Goal: Task Accomplishment & Management: Use online tool/utility

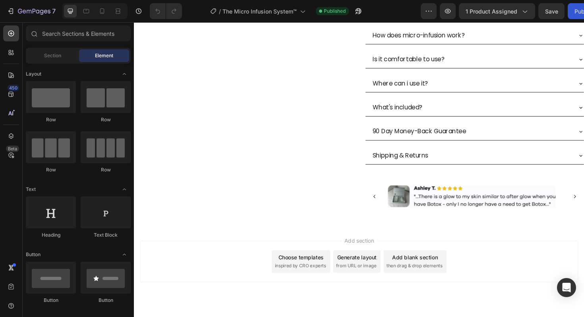
scroll to position [407, 0]
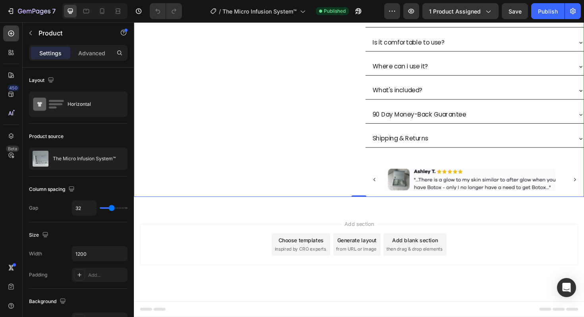
click at [353, 234] on div "Add section Choose templates inspired by CRO experts Generate layout from URL o…" at bounding box center [372, 269] width 477 height 98
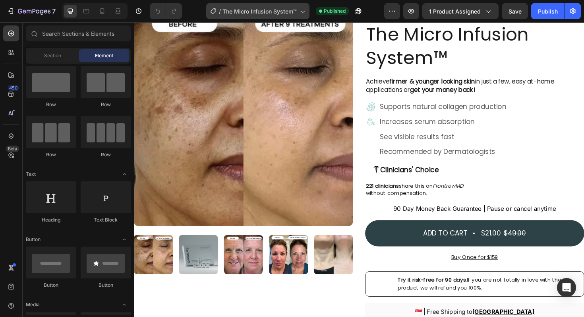
scroll to position [0, 0]
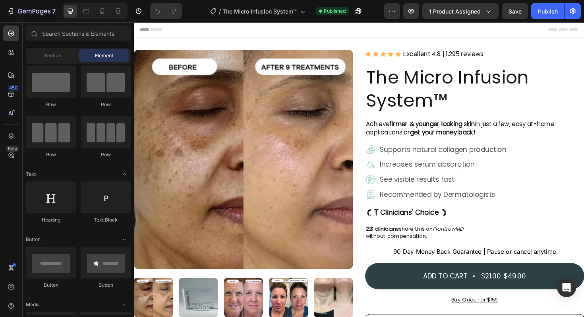
click at [437, 54] on link "Excellent 4.8 | 1,295 reviews" at bounding box center [461, 55] width 85 height 9
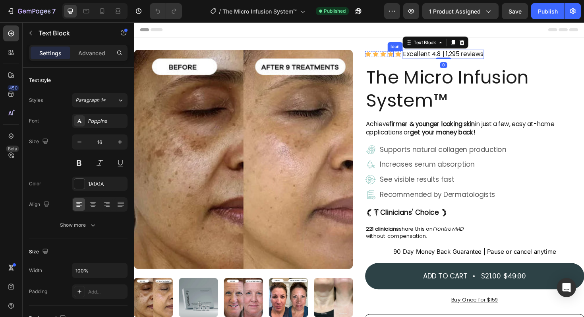
click at [408, 55] on icon at bounding box center [405, 56] width 6 height 6
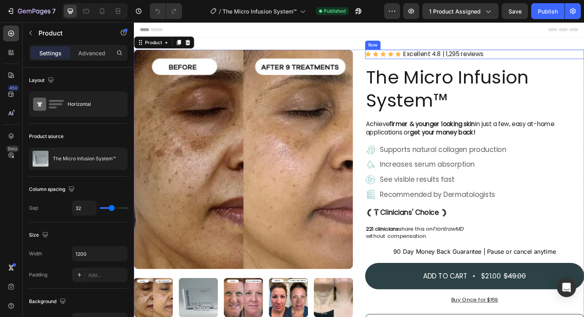
click at [512, 55] on div "Icon Icon Icon Icon Icon Icon List Excellent 4.8 | 1,295 reviews Text Block Row" at bounding box center [495, 56] width 232 height 10
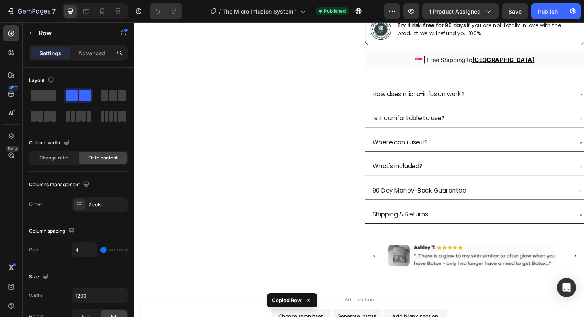
scroll to position [407, 0]
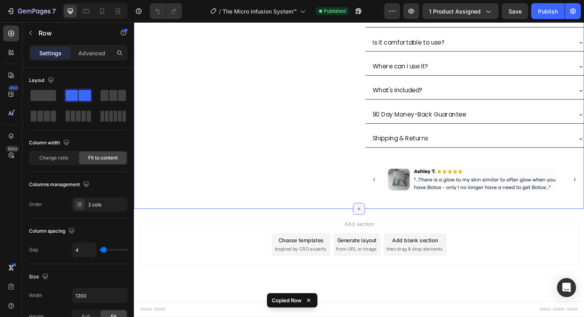
click at [371, 219] on icon at bounding box center [372, 220] width 6 height 6
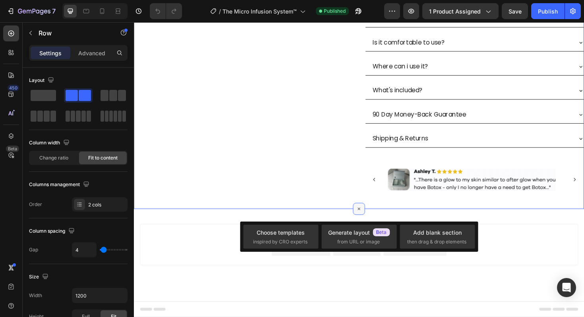
click at [371, 219] on icon at bounding box center [372, 219] width 9 height 9
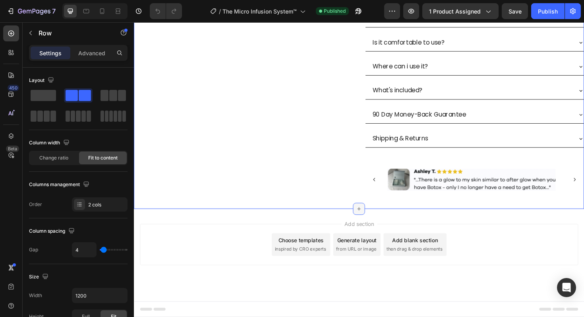
click at [371, 219] on icon at bounding box center [372, 220] width 6 height 6
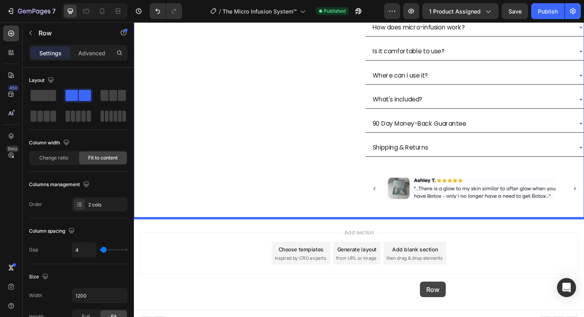
scroll to position [424, 0]
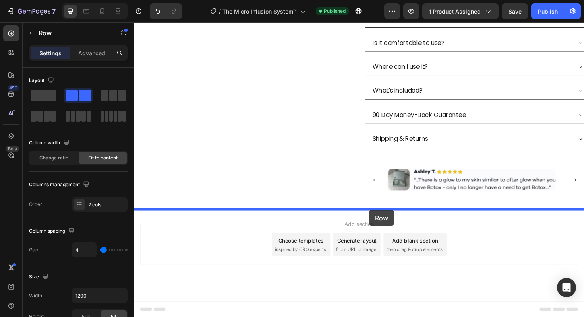
drag, startPoint x: 524, startPoint y: 51, endPoint x: 383, endPoint y: 221, distance: 220.6
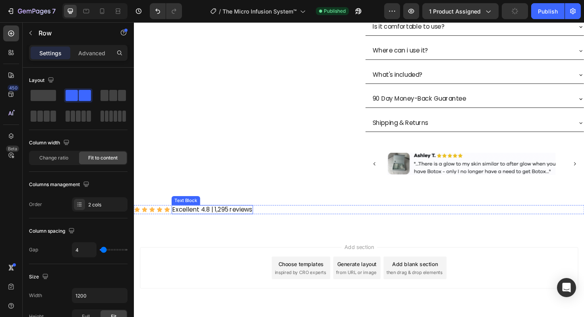
click at [237, 221] on link "Excellent 4.8 | 1,295 reviews" at bounding box center [216, 220] width 85 height 9
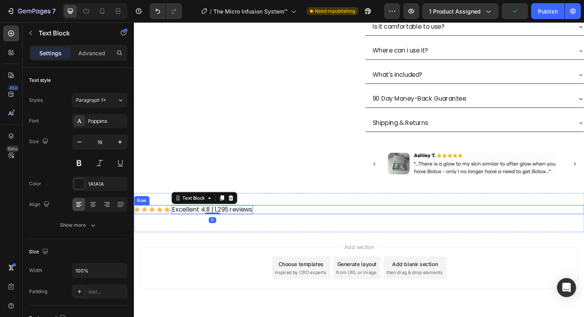
click at [284, 222] on div "Icon Icon Icon Icon Icon Icon List Excellent 4.8 | 1,295 reviews Text Block 0 R…" at bounding box center [372, 221] width 477 height 10
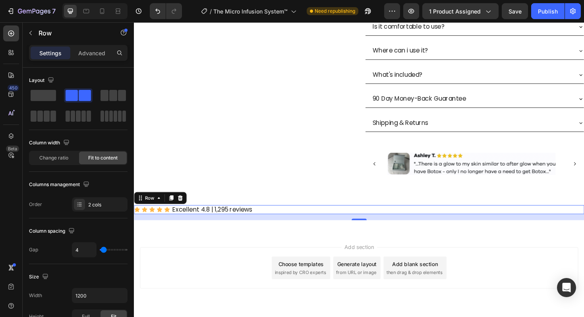
click at [285, 224] on div "Icon Icon Icon Icon Icon Icon List Excellent 4.8 | 1,295 reviews Text Block Row…" at bounding box center [372, 221] width 477 height 10
click at [160, 211] on icon at bounding box center [160, 208] width 6 height 6
click at [47, 98] on span at bounding box center [43, 95] width 25 height 11
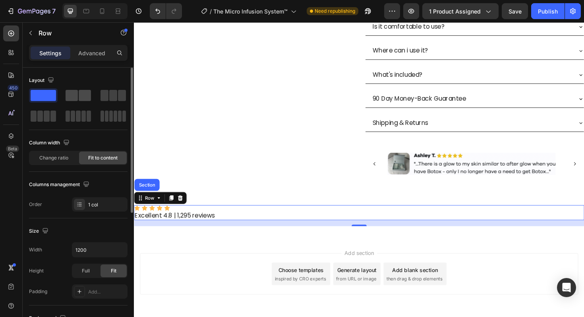
click at [77, 97] on span at bounding box center [72, 95] width 12 height 11
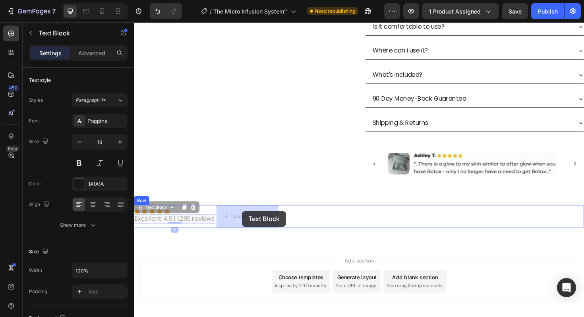
drag, startPoint x: 159, startPoint y: 232, endPoint x: 248, endPoint y: 222, distance: 90.3
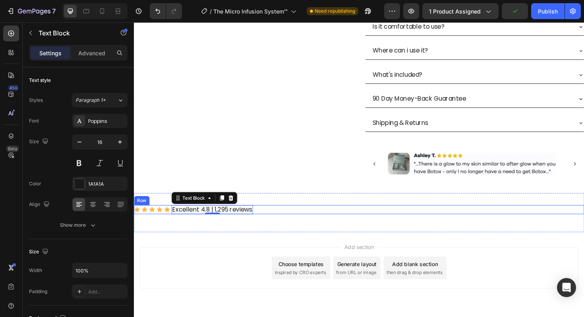
click at [313, 224] on div "Icon Icon Icon Icon Icon Icon List Excellent 4.8 | 1,295 reviews Text Block 0 R…" at bounding box center [372, 221] width 477 height 10
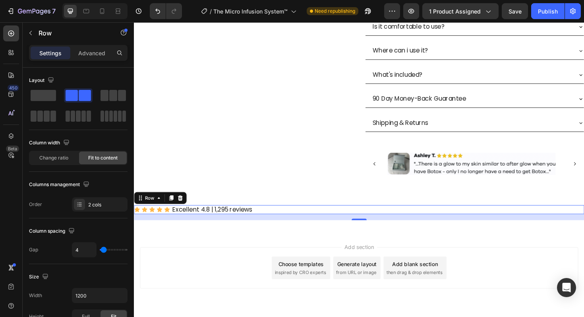
click at [320, 221] on div "Icon Icon Icon Icon Icon Icon List Excellent 4.8 | 1,295 reviews Text Block Row…" at bounding box center [372, 221] width 477 height 10
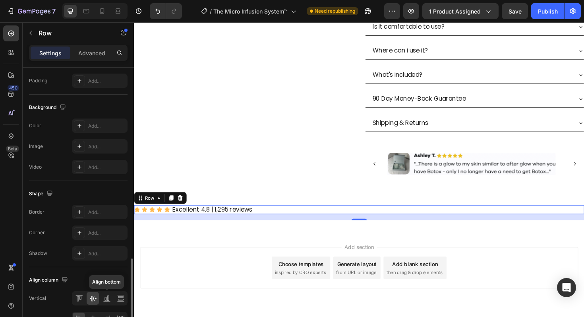
scroll to position [304, 0]
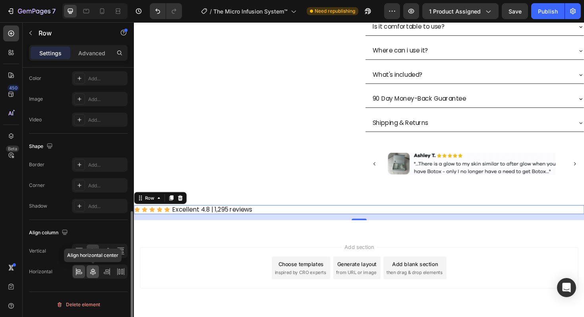
click at [94, 275] on div at bounding box center [93, 271] width 12 height 13
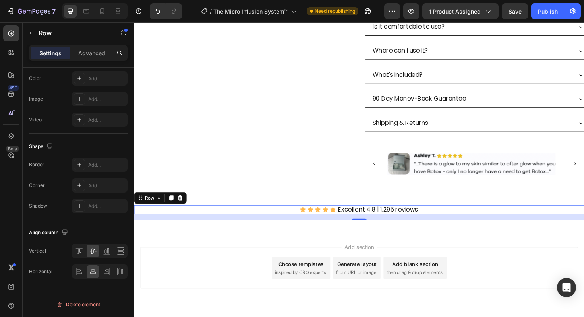
scroll to position [449, 0]
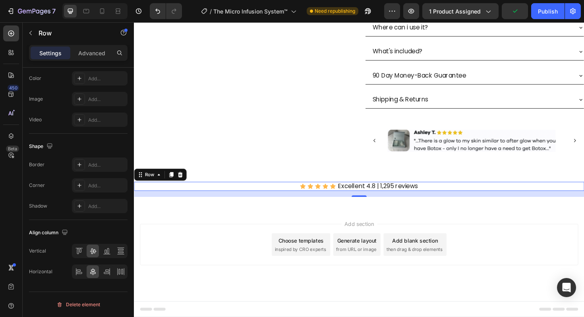
click at [476, 197] on div "Icon Icon Icon Icon Icon Icon List Excellent 4.8 | 1,295 reviews Text Block Row…" at bounding box center [372, 196] width 477 height 10
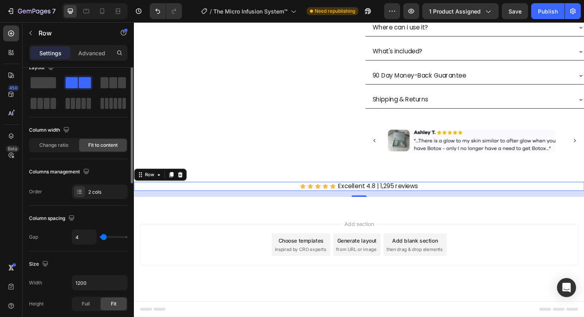
scroll to position [0, 0]
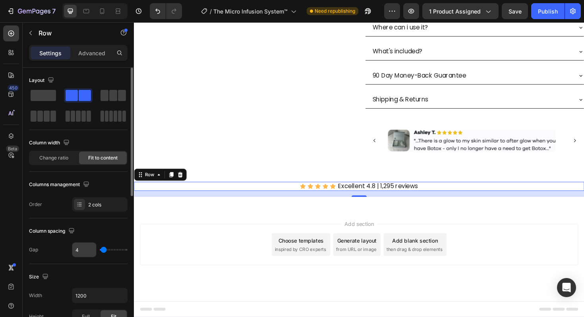
click at [87, 251] on input "4" at bounding box center [84, 249] width 24 height 14
type input "5"
type input "6"
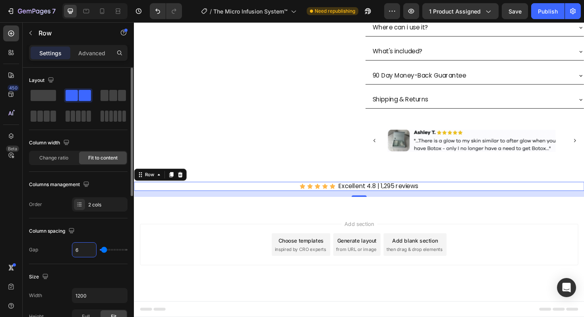
type input "7"
type input "8"
click at [328, 195] on icon at bounding box center [328, 195] width 6 height 5
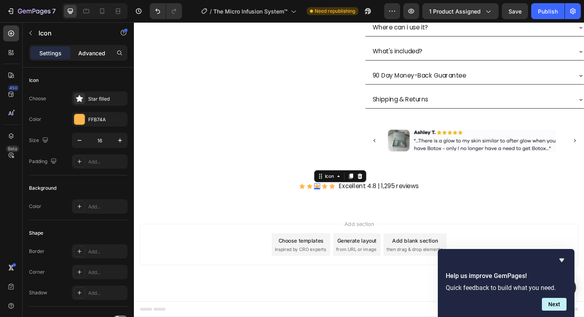
click at [93, 54] on p "Advanced" at bounding box center [91, 53] width 27 height 8
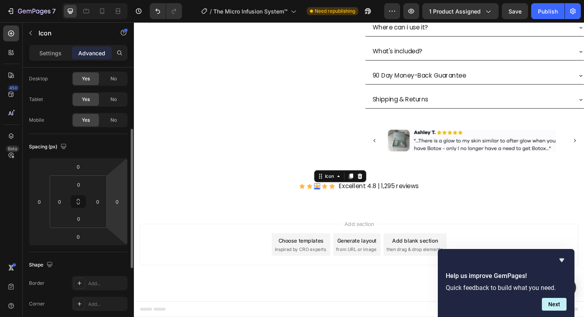
scroll to position [17, 0]
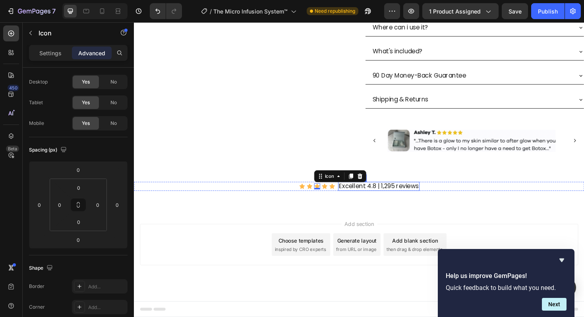
click at [402, 195] on link "Excellent 4.8 | 1,295 reviews" at bounding box center [393, 195] width 85 height 9
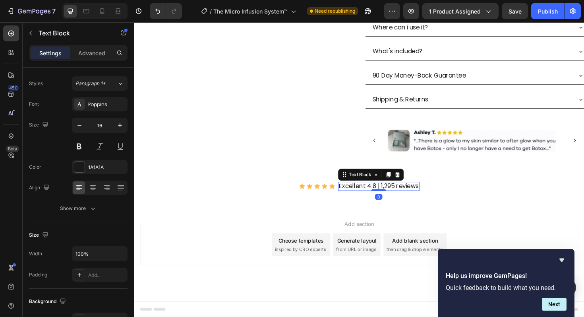
scroll to position [0, 0]
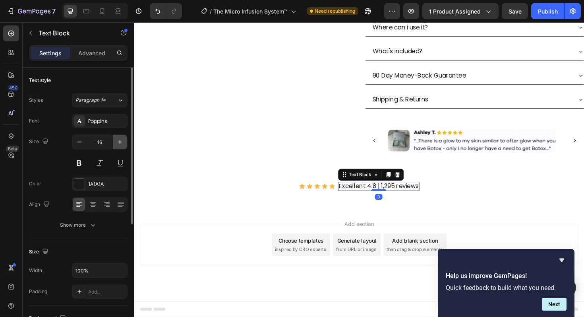
click at [123, 144] on icon "button" at bounding box center [120, 142] width 8 height 8
type input "20"
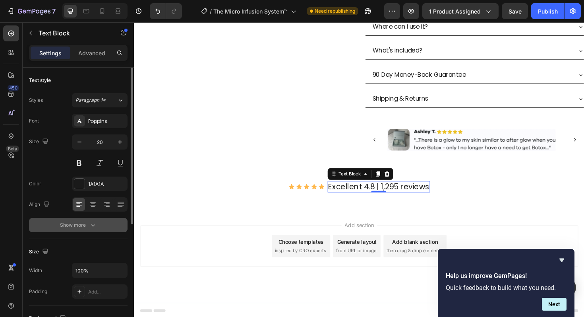
click at [89, 226] on icon "button" at bounding box center [93, 225] width 8 height 8
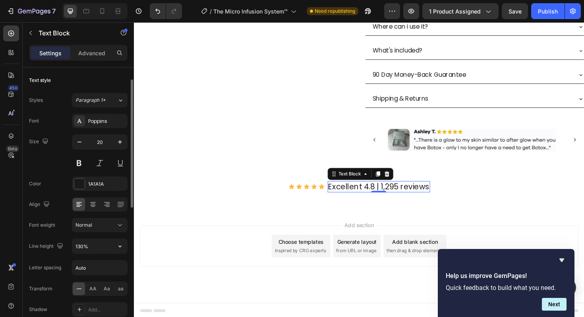
scroll to position [10, 0]
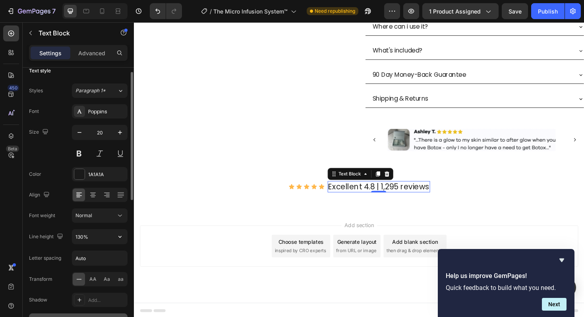
click at [99, 238] on input "130%" at bounding box center [99, 236] width 55 height 14
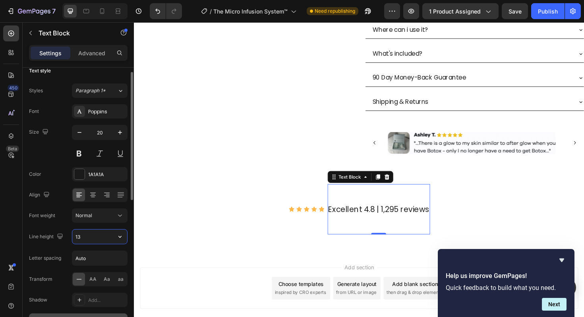
type input "1"
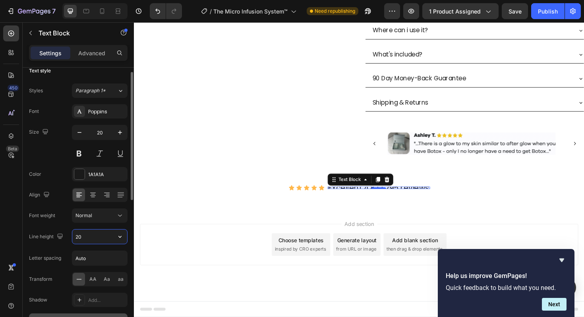
scroll to position [449, 0]
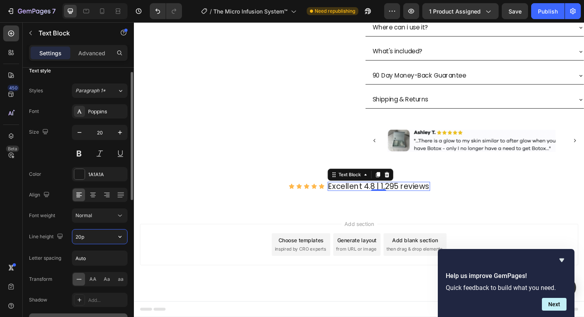
type input "20px"
click at [210, 237] on div "Add section Choose templates inspired by CRO experts Generate layout from URL o…" at bounding box center [372, 258] width 464 height 44
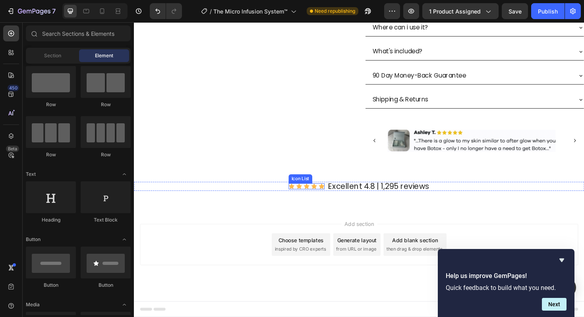
click at [329, 197] on div "Icon Icon Icon Icon Icon" at bounding box center [317, 196] width 38 height 6
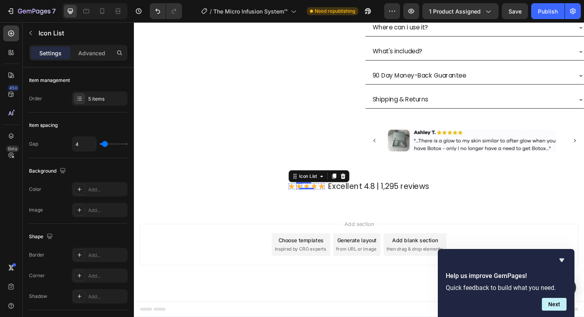
click at [310, 195] on icon at bounding box center [309, 195] width 6 height 5
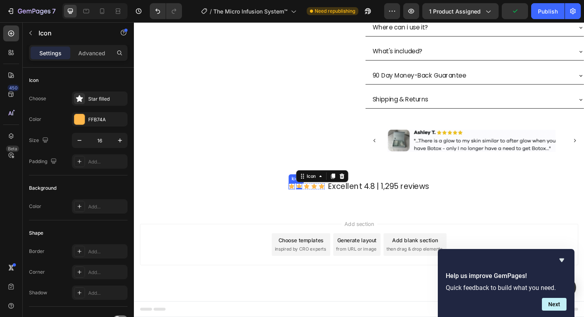
click at [303, 196] on icon at bounding box center [301, 195] width 6 height 5
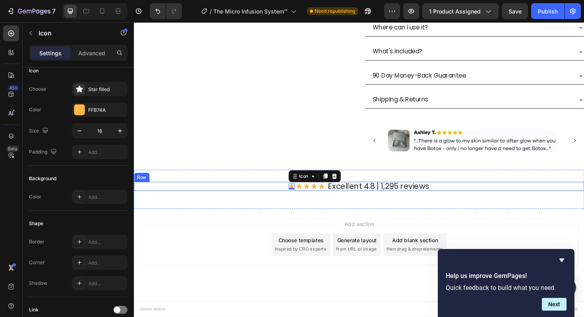
click at [295, 196] on div "Icon 0 Icon Icon Icon Icon Icon List Excellent 4.8 | 1,295 reviews Text Block R…" at bounding box center [372, 196] width 477 height 10
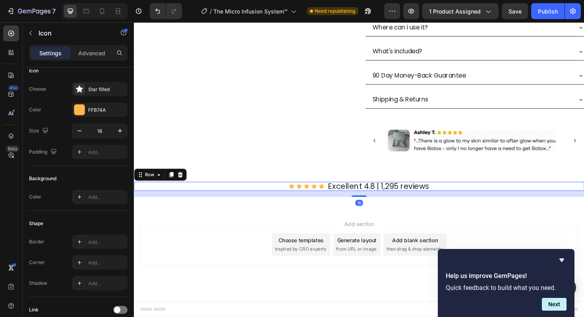
scroll to position [0, 0]
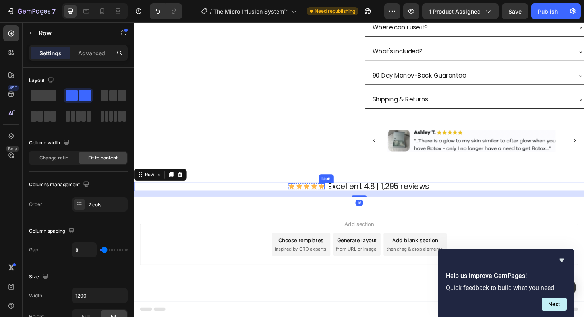
click at [332, 197] on icon at bounding box center [333, 195] width 6 height 5
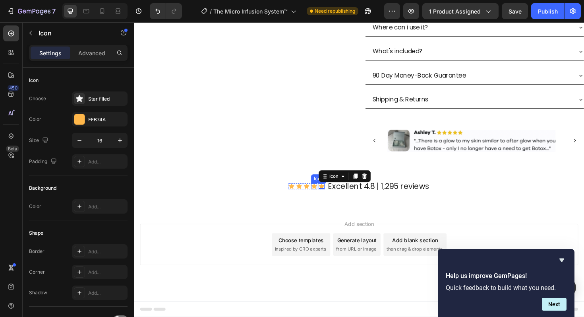
click at [325, 199] on icon at bounding box center [324, 196] width 6 height 6
click at [314, 193] on icon at bounding box center [316, 196] width 6 height 6
click at [340, 186] on icon at bounding box center [339, 185] width 6 height 6
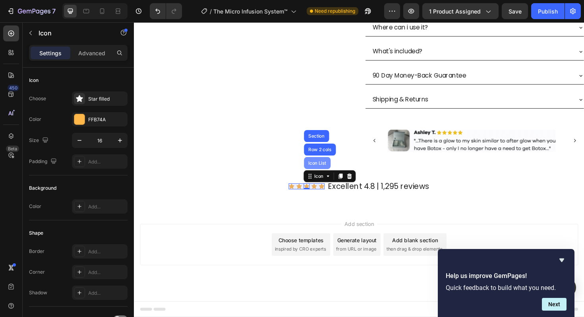
click at [333, 172] on div "Icon List" at bounding box center [328, 171] width 22 height 5
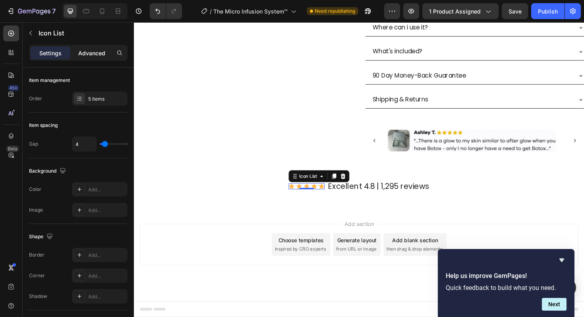
click at [99, 55] on p "Advanced" at bounding box center [91, 53] width 27 height 8
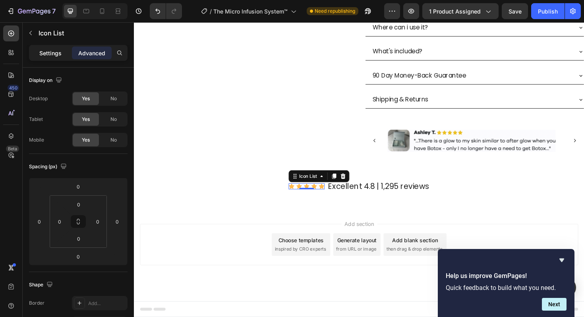
click at [55, 57] on div "Settings" at bounding box center [51, 52] width 40 height 13
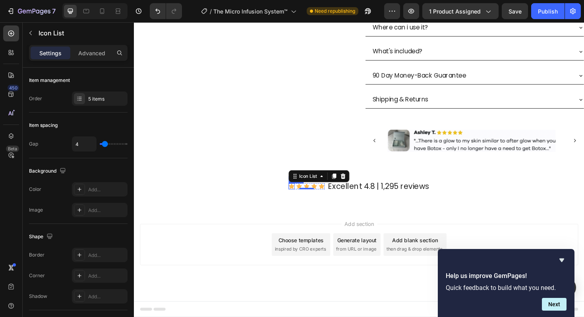
click at [300, 195] on icon at bounding box center [301, 195] width 6 height 5
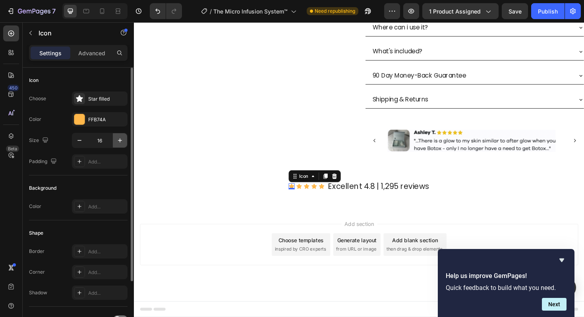
click at [121, 143] on icon "button" at bounding box center [120, 140] width 8 height 8
type input "20"
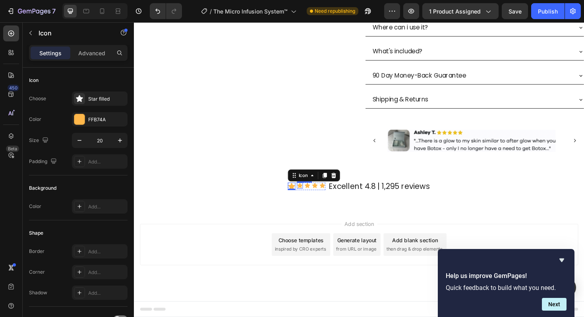
click at [308, 195] on icon at bounding box center [309, 195] width 6 height 6
click at [121, 141] on icon "button" at bounding box center [120, 140] width 8 height 8
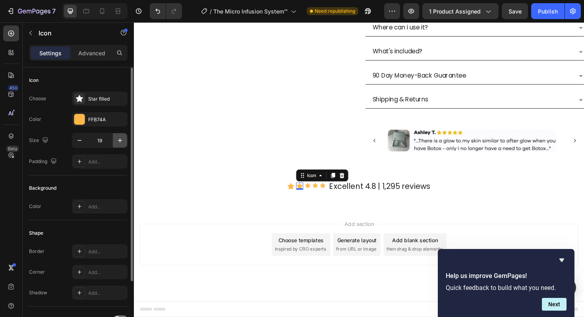
type input "20"
click at [320, 195] on icon at bounding box center [318, 194] width 6 height 5
click at [118, 137] on icon "button" at bounding box center [120, 140] width 8 height 8
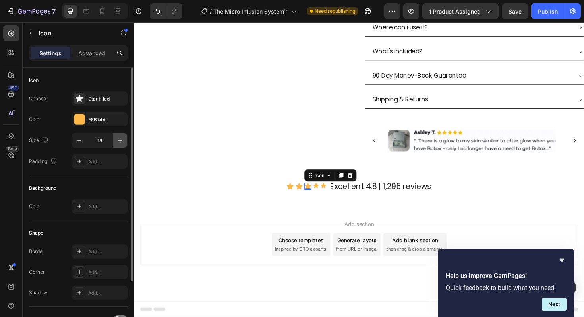
click at [118, 137] on icon "button" at bounding box center [120, 140] width 8 height 8
type input "20"
click at [329, 195] on icon at bounding box center [327, 195] width 6 height 6
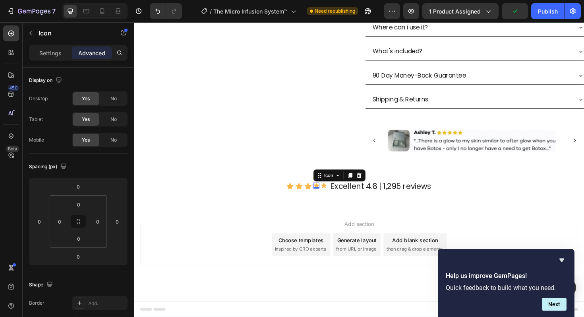
click at [329, 195] on div "0" at bounding box center [327, 198] width 8 height 6
click at [50, 58] on div "Settings" at bounding box center [51, 52] width 40 height 13
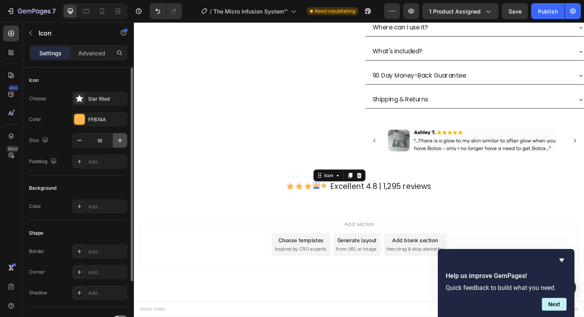
click at [120, 137] on icon "button" at bounding box center [120, 140] width 8 height 8
type input "20"
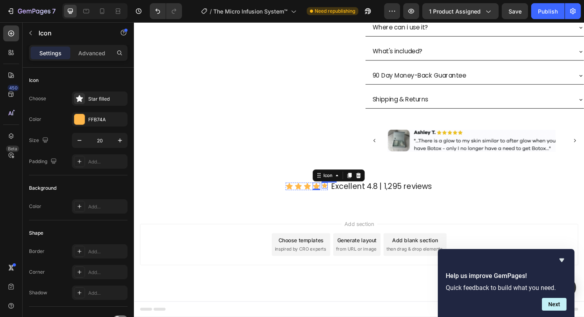
click at [337, 197] on icon at bounding box center [336, 195] width 6 height 6
click at [122, 141] on icon "button" at bounding box center [120, 140] width 8 height 8
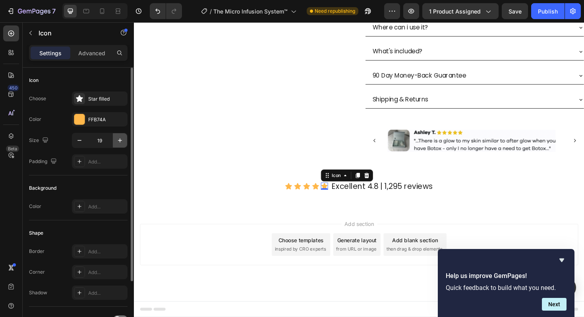
type input "20"
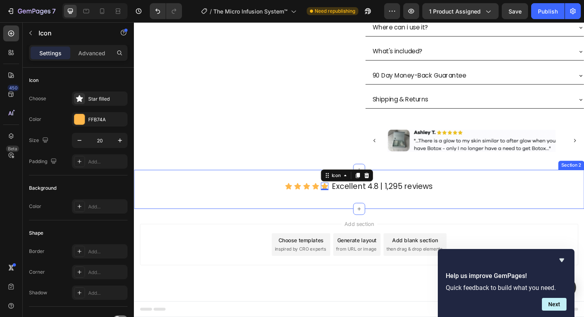
click at [239, 212] on div "Icon Icon Icon Icon Icon 0 Icon List Excellent 4.8 | 1,295 reviews Text Block R…" at bounding box center [372, 198] width 477 height 41
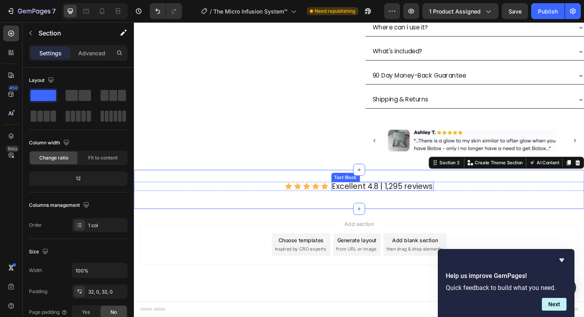
click at [384, 196] on link "Excellent 4.8 | 1,295 reviews" at bounding box center [397, 195] width 107 height 11
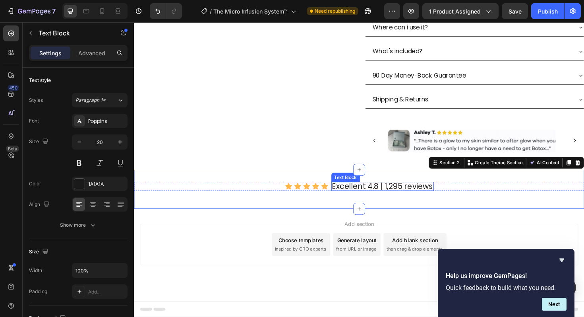
click at [384, 196] on link "Excellent 4.8 | 1,295 reviews" at bounding box center [397, 195] width 107 height 11
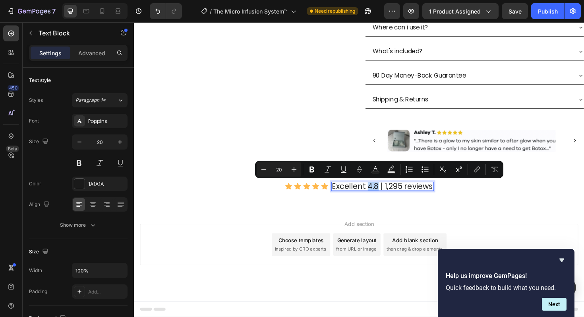
click at [382, 197] on link "Excellent 4.8 | 1,295 reviews" at bounding box center [397, 195] width 107 height 11
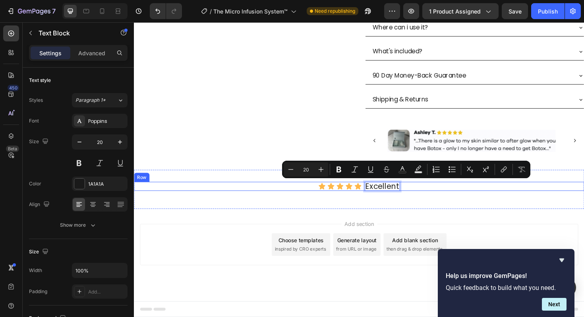
drag, startPoint x: 382, startPoint y: 197, endPoint x: 455, endPoint y: 196, distance: 72.3
click at [455, 196] on div "Icon Icon Icon Icon Icon Icon List Excellent Text Block 0 Row" at bounding box center [372, 196] width 477 height 10
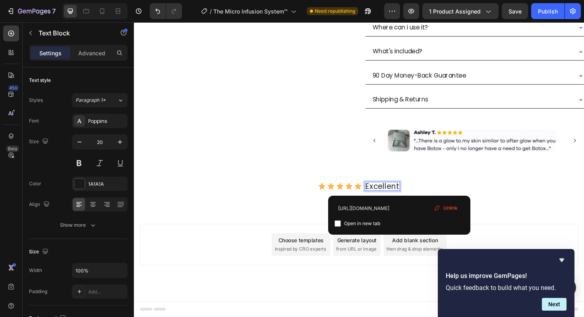
click at [328, 287] on div "Add section Choose templates inspired by CRO experts Generate layout from URL o…" at bounding box center [372, 269] width 477 height 98
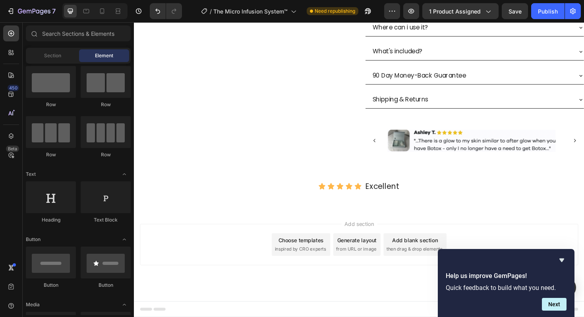
click at [389, 196] on link "Excellent" at bounding box center [397, 195] width 36 height 11
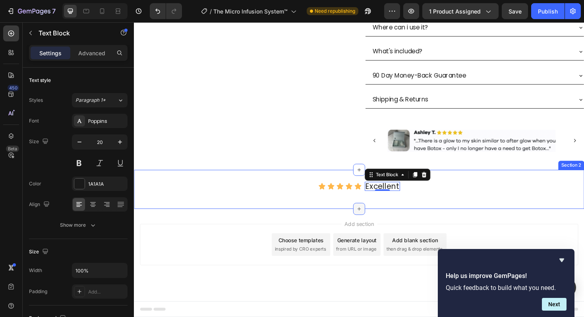
click at [371, 216] on div at bounding box center [372, 219] width 13 height 13
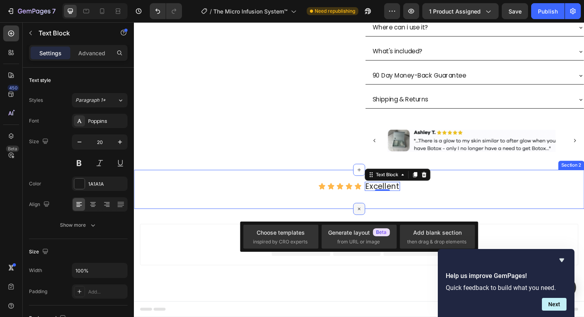
click at [372, 221] on icon at bounding box center [372, 219] width 9 height 9
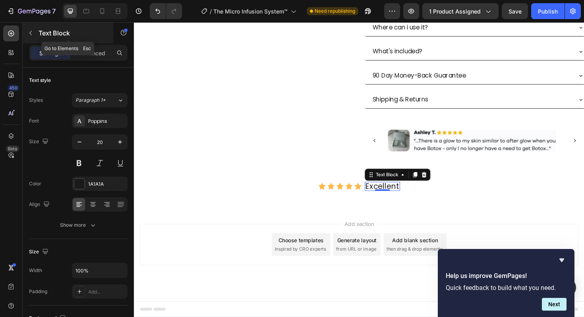
click at [31, 35] on icon "button" at bounding box center [30, 33] width 6 height 6
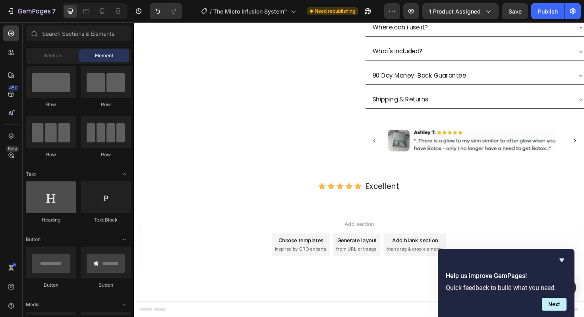
click at [64, 197] on div at bounding box center [51, 197] width 50 height 32
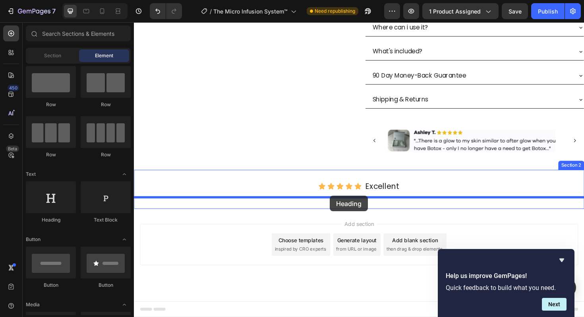
drag, startPoint x: 197, startPoint y: 220, endPoint x: 341, endPoint y: 206, distance: 144.5
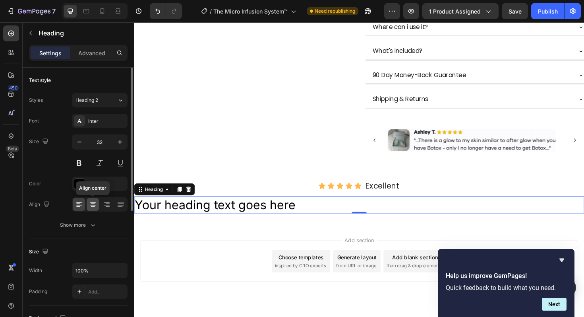
click at [95, 209] on div at bounding box center [93, 204] width 12 height 13
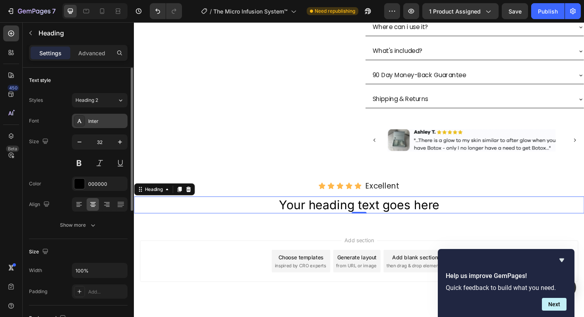
click at [108, 122] on div "Inter" at bounding box center [106, 121] width 37 height 7
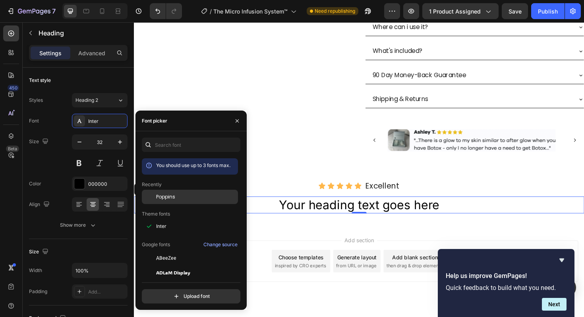
click at [187, 198] on div "Poppins" at bounding box center [196, 196] width 80 height 7
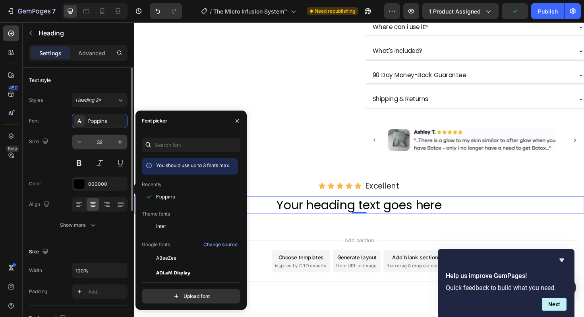
click at [108, 145] on input "32" at bounding box center [100, 142] width 26 height 14
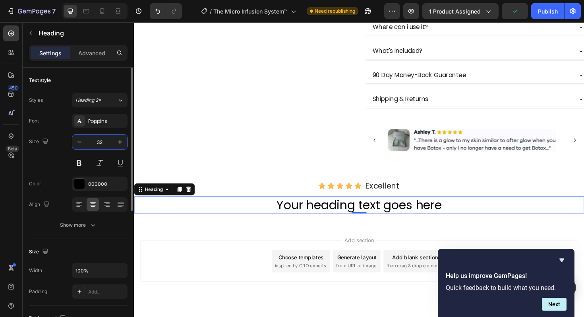
click at [108, 145] on input "32" at bounding box center [100, 142] width 26 height 14
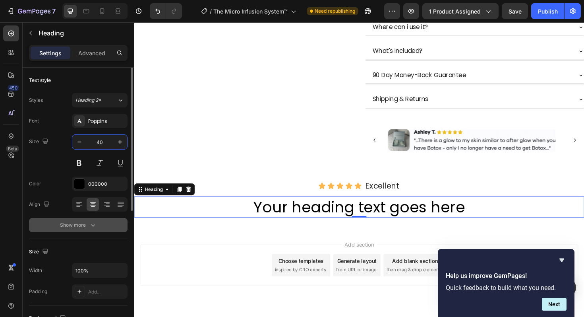
type input "40"
click at [82, 226] on div "Show more" at bounding box center [78, 225] width 37 height 8
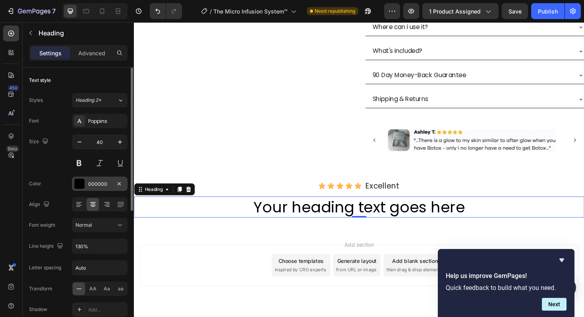
click at [98, 189] on div "000000" at bounding box center [100, 183] width 56 height 14
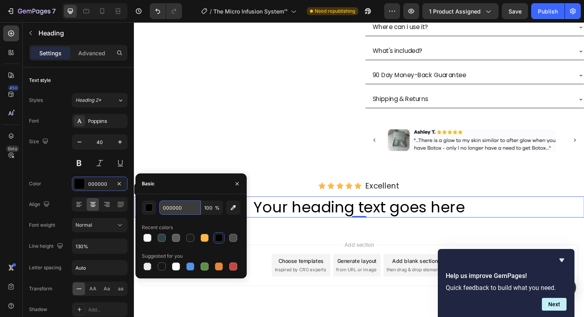
click at [181, 210] on input "000000" at bounding box center [179, 207] width 41 height 14
paste input "#1A1A1A"
click at [201, 225] on div "Recent colors" at bounding box center [191, 227] width 99 height 13
type input "1A1A1A"
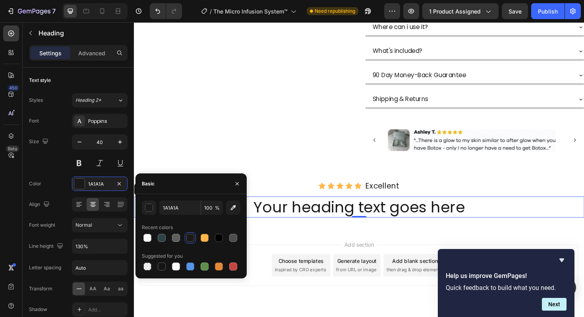
click at [288, 247] on div "Add section Choose templates inspired by CRO experts Generate layout from URL o…" at bounding box center [372, 291] width 477 height 98
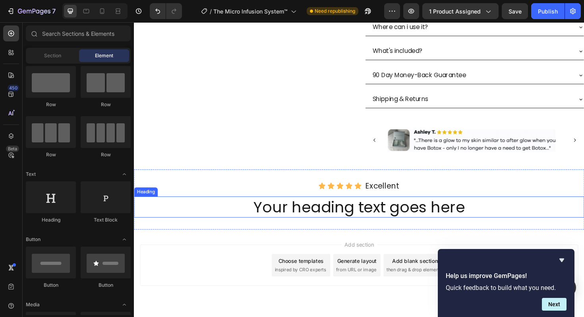
click at [284, 212] on h2 "Your heading text goes here" at bounding box center [372, 218] width 477 height 22
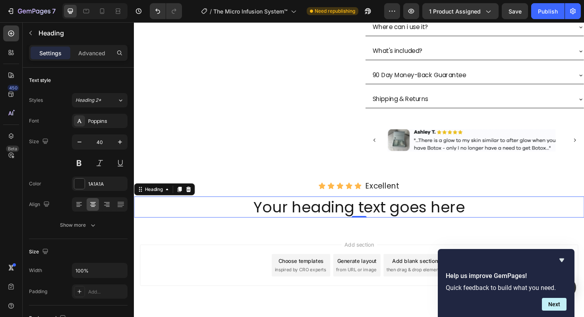
click at [294, 217] on h2 "Your heading text goes here" at bounding box center [372, 218] width 477 height 22
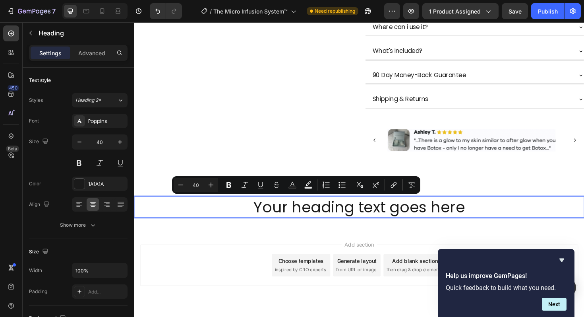
click at [294, 217] on p "Your heading text goes here" at bounding box center [372, 217] width 475 height 21
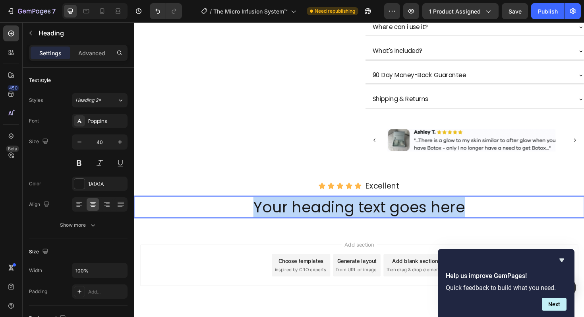
click at [294, 217] on p "Your heading text goes here" at bounding box center [372, 217] width 475 height 21
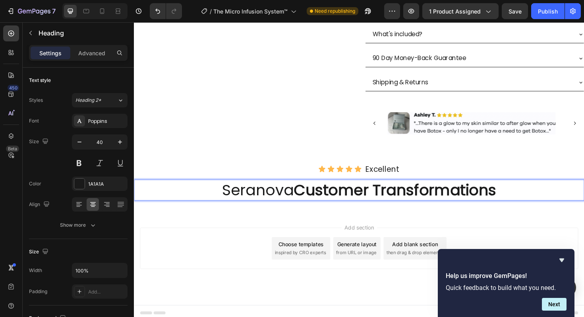
scroll to position [471, 0]
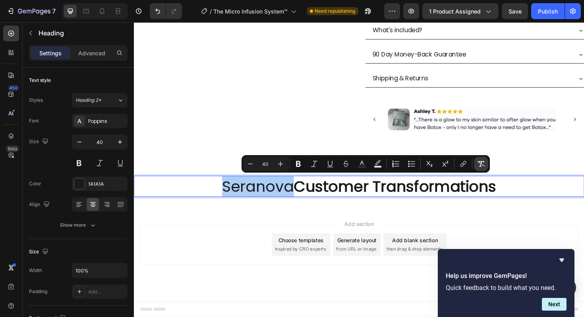
click at [481, 163] on icon "Editor contextual toolbar" at bounding box center [482, 164] width 8 height 6
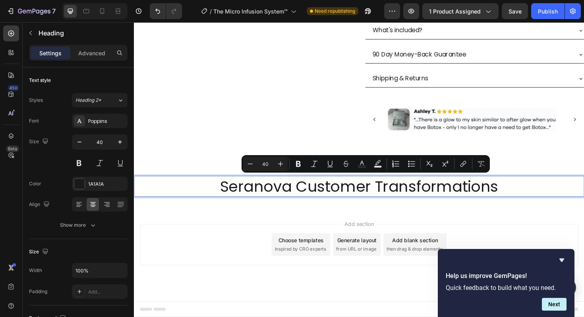
click at [351, 201] on p "Seranova Customer Transformations" at bounding box center [372, 196] width 475 height 21
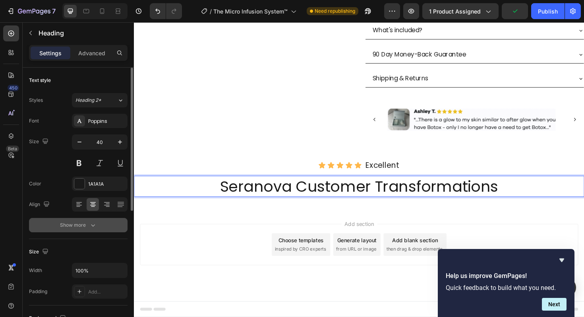
click at [92, 227] on icon "button" at bounding box center [93, 225] width 8 height 8
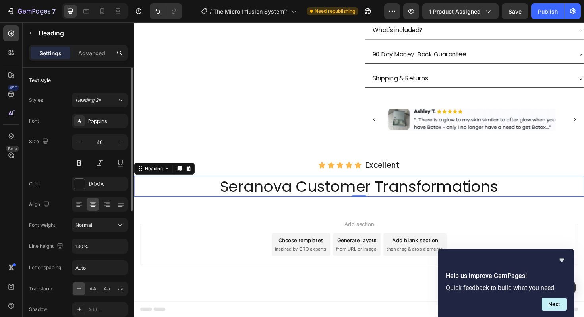
click at [305, 195] on p "Seranova Customer Transformations" at bounding box center [372, 196] width 475 height 21
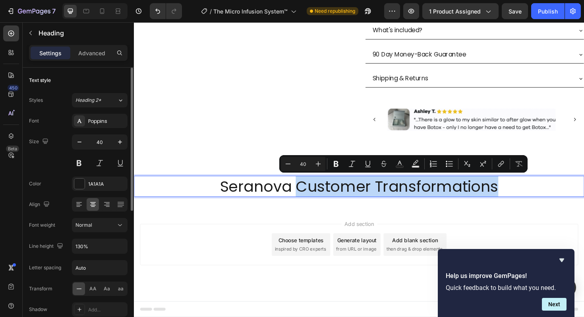
drag, startPoint x: 305, startPoint y: 195, endPoint x: 559, endPoint y: 197, distance: 253.5
click at [559, 197] on p "Seranova Customer Transformations" at bounding box center [372, 196] width 475 height 21
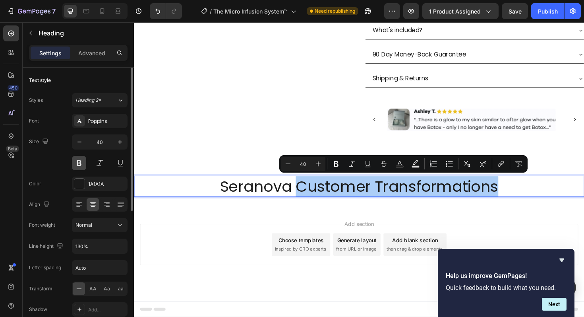
click at [81, 167] on button at bounding box center [79, 163] width 14 height 14
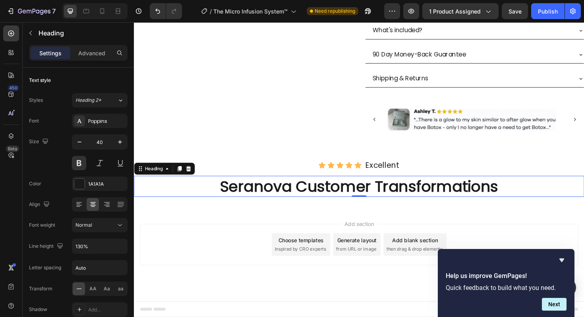
click at [316, 197] on p "Seranova Customer Transformations" at bounding box center [372, 196] width 475 height 21
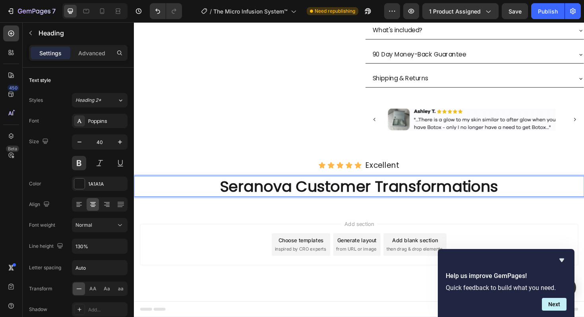
click at [305, 197] on p "Seranova Customer Transformations" at bounding box center [372, 196] width 475 height 21
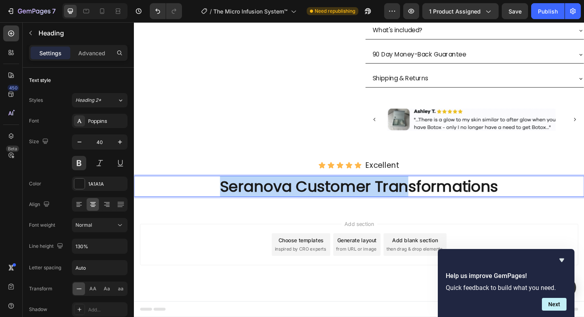
drag, startPoint x: 305, startPoint y: 197, endPoint x: 423, endPoint y: 196, distance: 118.4
click at [423, 196] on p "Seranova Customer Transformations" at bounding box center [372, 196] width 475 height 21
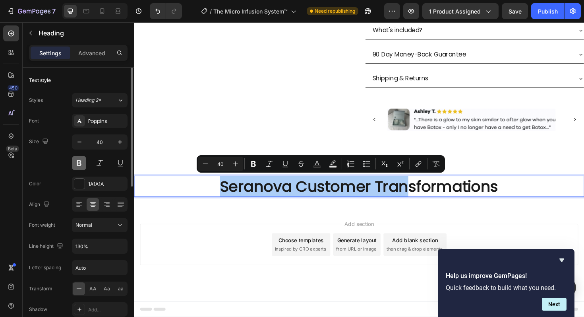
click at [76, 164] on button at bounding box center [79, 163] width 14 height 14
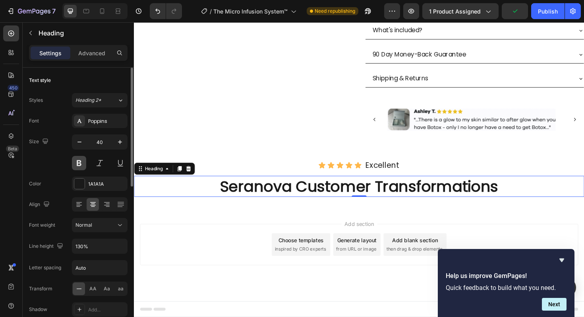
click at [81, 165] on button at bounding box center [79, 163] width 14 height 14
click at [240, 197] on p "Seranova Customer Transformations" at bounding box center [372, 196] width 475 height 21
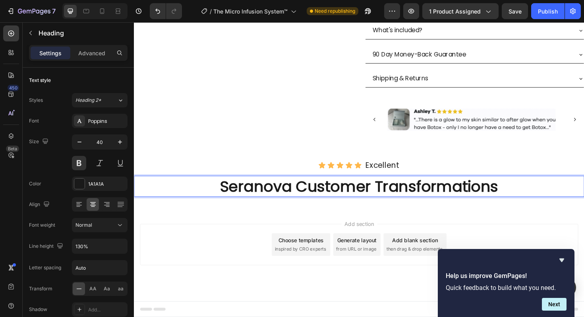
click at [240, 197] on p "Seranova Customer Transformations" at bounding box center [372, 196] width 475 height 21
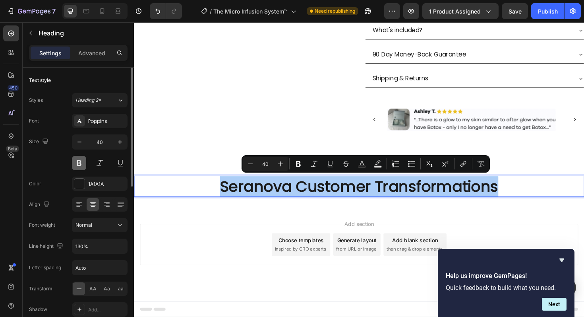
click at [83, 161] on button at bounding box center [79, 163] width 14 height 14
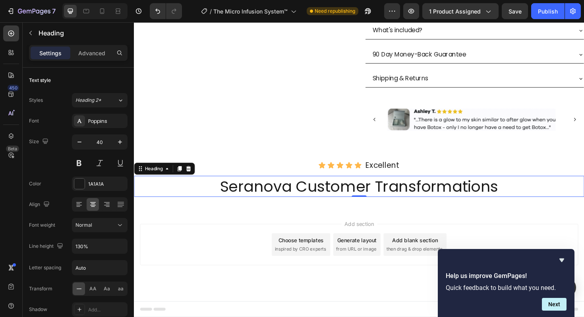
click at [308, 197] on p "Seranova Customer Transformations" at bounding box center [372, 196] width 475 height 21
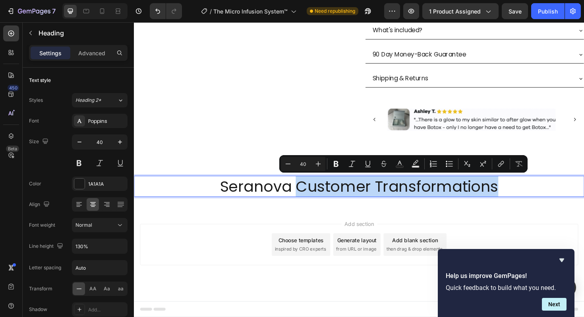
drag, startPoint x: 308, startPoint y: 197, endPoint x: 517, endPoint y: 196, distance: 208.6
click at [517, 196] on p "Seranova Customer Transformations" at bounding box center [372, 196] width 475 height 21
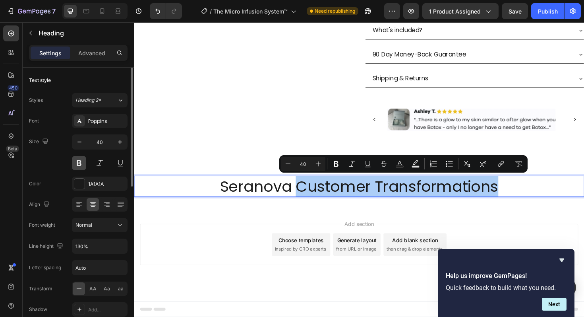
click at [77, 163] on button at bounding box center [79, 163] width 14 height 14
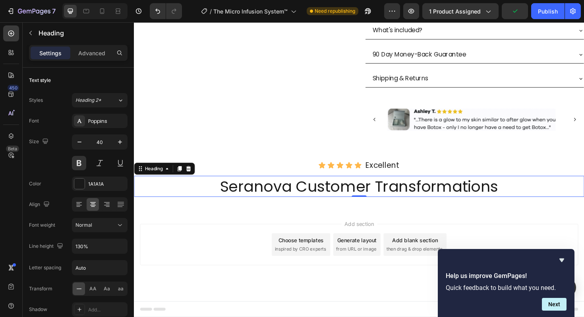
click at [309, 198] on p "Seranova Customer Transformations" at bounding box center [372, 196] width 475 height 21
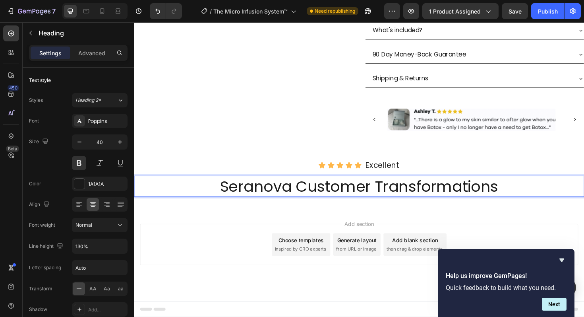
click at [308, 198] on p "Seranova Customer Transformations" at bounding box center [372, 196] width 475 height 21
click at [81, 165] on button at bounding box center [79, 163] width 14 height 14
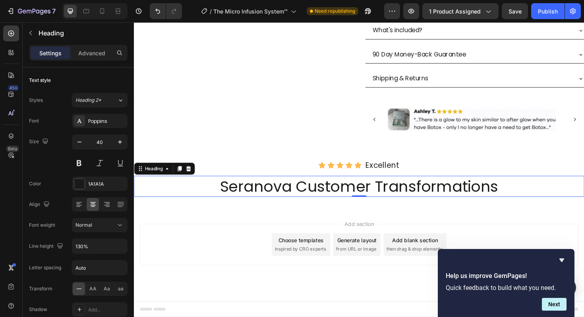
click at [305, 197] on p "Seranova Customer Transformations" at bounding box center [372, 196] width 475 height 21
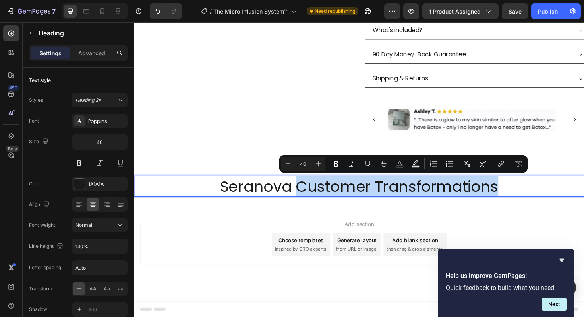
drag, startPoint x: 306, startPoint y: 197, endPoint x: 537, endPoint y: 192, distance: 231.3
click at [537, 192] on p "Seranova Customer Transformations" at bounding box center [372, 196] width 475 height 21
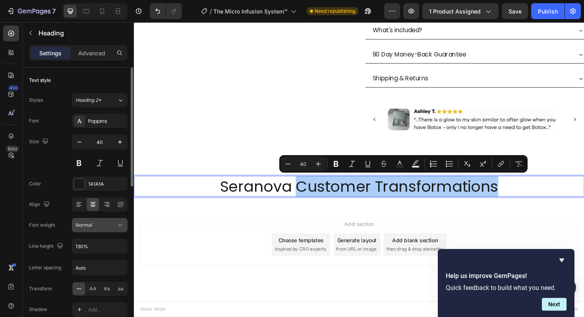
click at [108, 229] on button "Normal" at bounding box center [100, 225] width 56 height 14
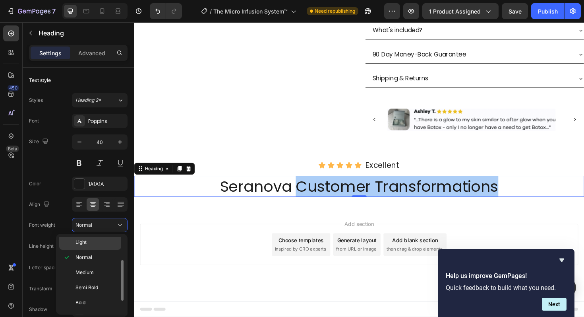
scroll to position [36, 0]
click at [101, 281] on p "Semi Bold" at bounding box center [96, 283] width 42 height 7
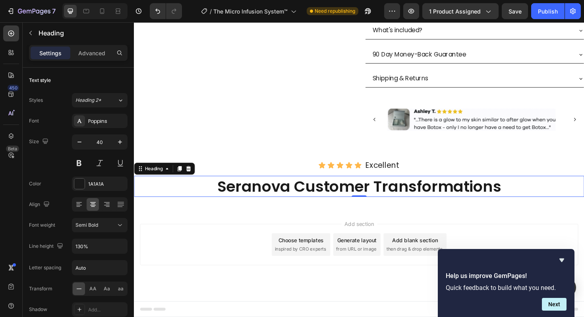
click at [299, 195] on p "Seranova Customer Transformations" at bounding box center [372, 196] width 475 height 21
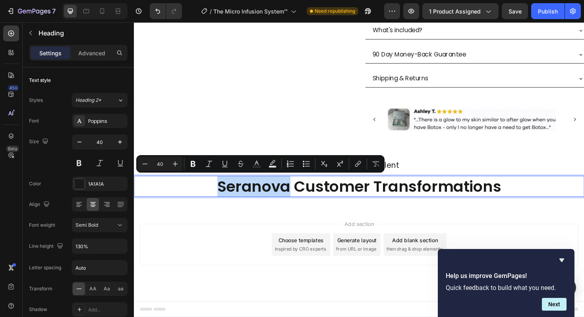
drag, startPoint x: 299, startPoint y: 195, endPoint x: 225, endPoint y: 197, distance: 73.9
click at [225, 197] on p "Seranova Customer Transformations" at bounding box center [372, 196] width 475 height 21
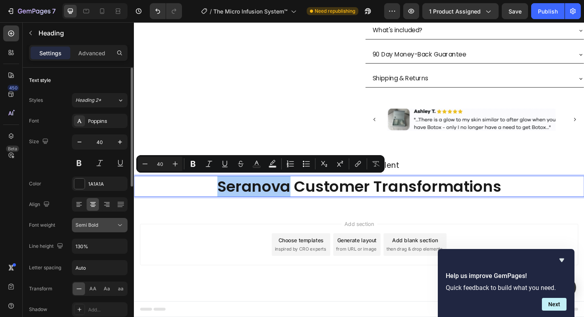
click at [122, 228] on icon at bounding box center [120, 225] width 8 height 8
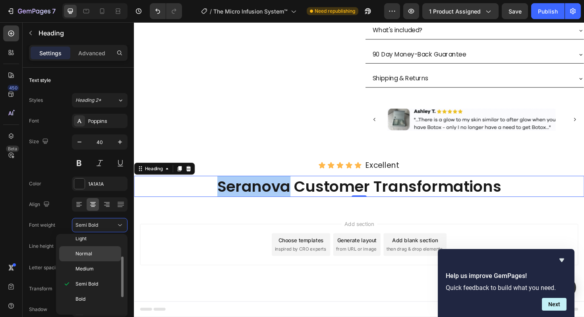
click at [100, 254] on p "Normal" at bounding box center [96, 253] width 42 height 7
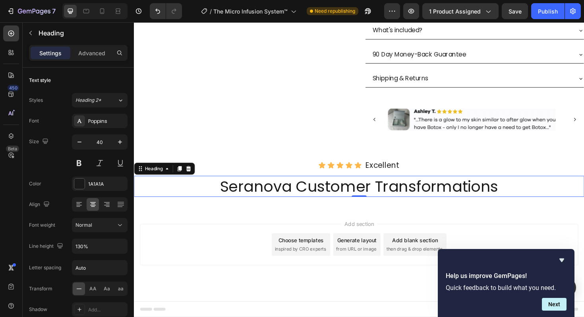
click at [310, 196] on p "Seranova Customer Transformations" at bounding box center [372, 196] width 475 height 21
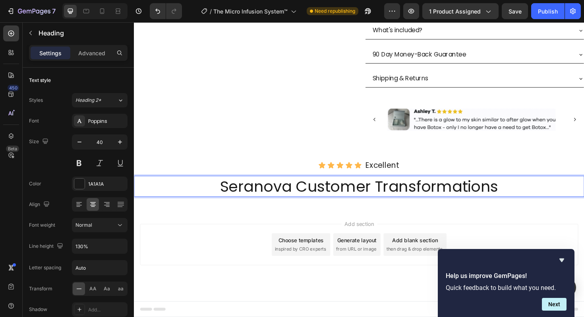
click at [310, 196] on p "Seranova Customer Transformations" at bounding box center [372, 196] width 475 height 21
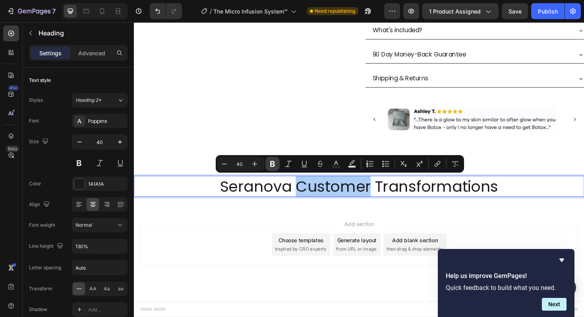
click at [271, 161] on icon "Editor contextual toolbar" at bounding box center [273, 164] width 8 height 8
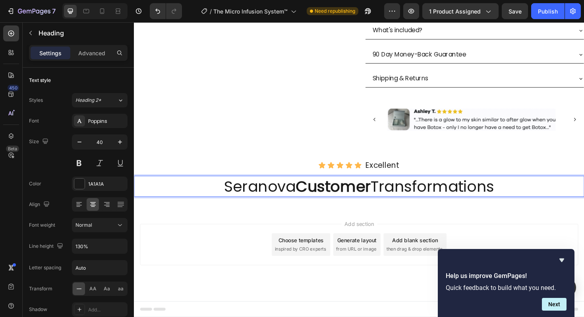
click at [391, 193] on p "Seranova Customer Transformations" at bounding box center [372, 196] width 475 height 21
drag, startPoint x: 391, startPoint y: 193, endPoint x: 554, endPoint y: 195, distance: 163.3
click at [554, 195] on p "Seranova Customer Transformations" at bounding box center [372, 196] width 475 height 21
click at [402, 191] on p "Seranova Customer Transformations" at bounding box center [372, 196] width 475 height 21
click at [390, 197] on p "Seranova Customer Transformations" at bounding box center [372, 196] width 475 height 21
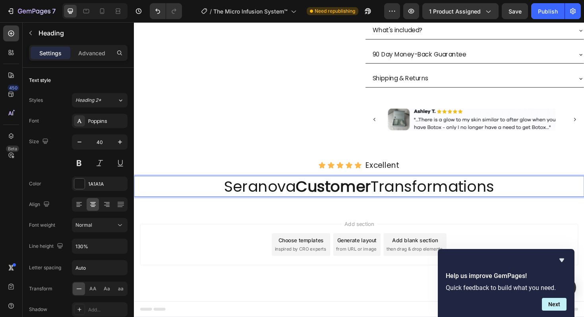
click at [390, 197] on p "Seranova Customer Transformations" at bounding box center [372, 196] width 475 height 21
click at [307, 196] on strong "Customer" at bounding box center [344, 196] width 79 height 22
drag, startPoint x: 307, startPoint y: 196, endPoint x: 510, endPoint y: 199, distance: 203.1
click at [510, 199] on p "Seranova Customer Transformations" at bounding box center [372, 196] width 475 height 21
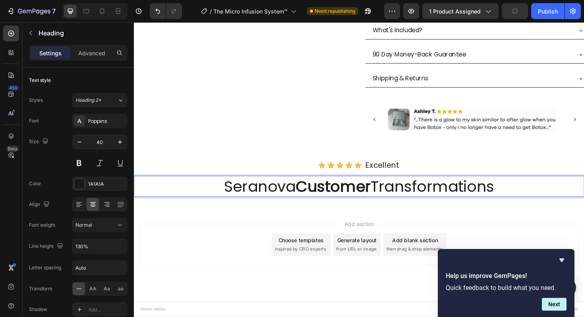
click at [510, 199] on p "Seranova Customer Transformations" at bounding box center [372, 196] width 475 height 21
click at [302, 226] on div "Add section Choose templates inspired by CRO experts Generate layout from URL o…" at bounding box center [372, 269] width 477 height 98
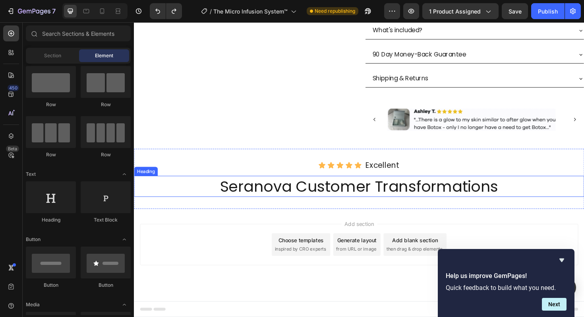
click at [309, 201] on h2 "Seranova Customer Transformations" at bounding box center [372, 196] width 477 height 22
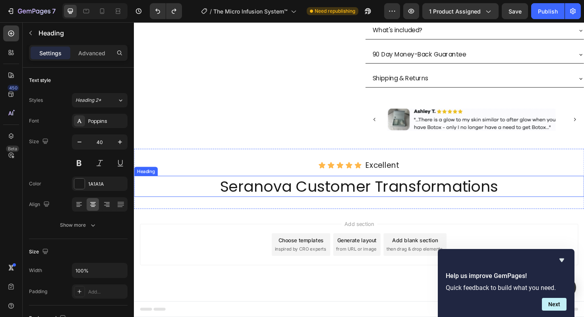
click at [309, 201] on h2 "Seranova Customer Transformations" at bounding box center [372, 196] width 477 height 22
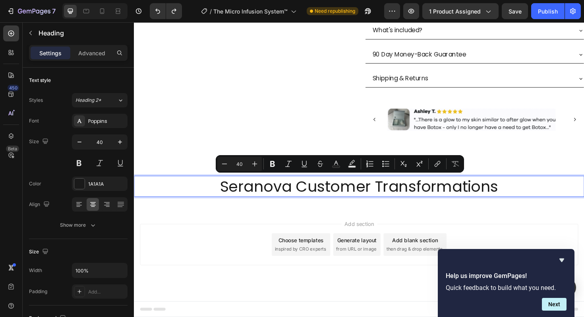
click at [309, 201] on p "Seranova Customer Transformations" at bounding box center [372, 196] width 475 height 21
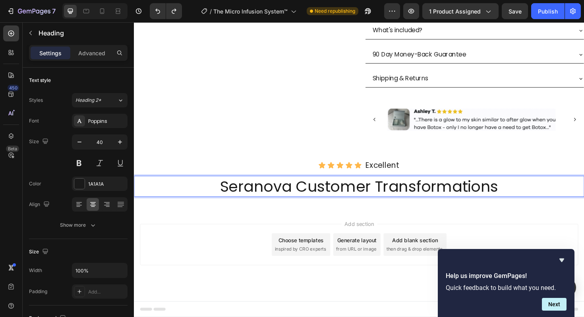
click at [309, 201] on p "Seranova Customer Transformations" at bounding box center [372, 196] width 475 height 21
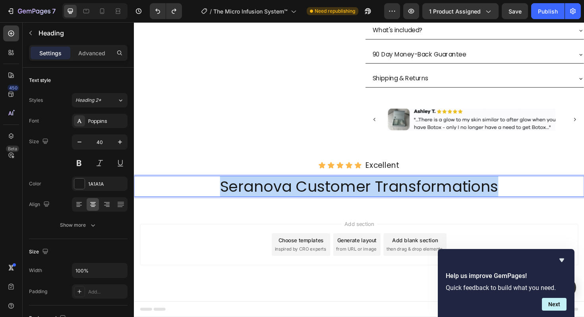
click at [309, 201] on p "Seranova Customer Transformations" at bounding box center [372, 196] width 475 height 21
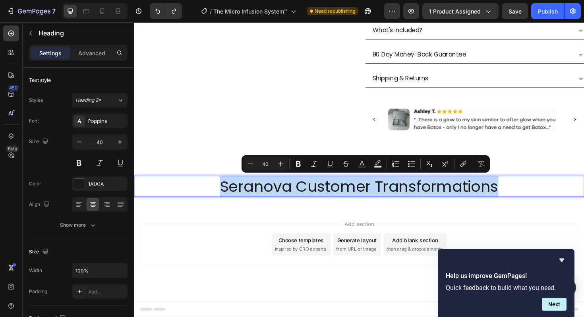
click at [309, 201] on p "Seranova Customer Transformations" at bounding box center [372, 196] width 475 height 21
click at [455, 201] on p "Seranova Customer Transformations" at bounding box center [372, 196] width 475 height 21
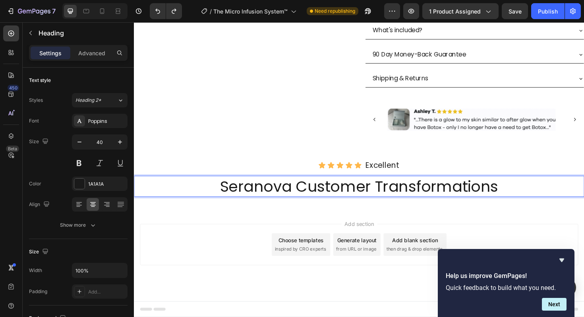
click at [455, 201] on p "Seranova Customer Transformations" at bounding box center [372, 196] width 475 height 21
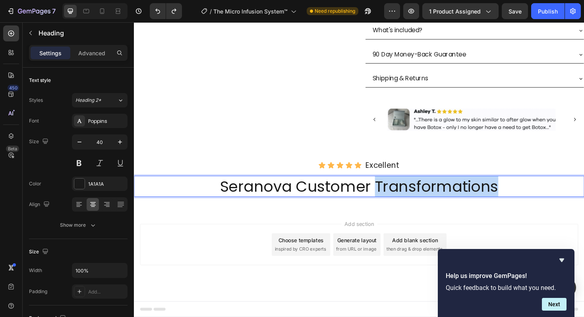
click at [455, 201] on p "Seranova Customer Transformations" at bounding box center [372, 196] width 475 height 21
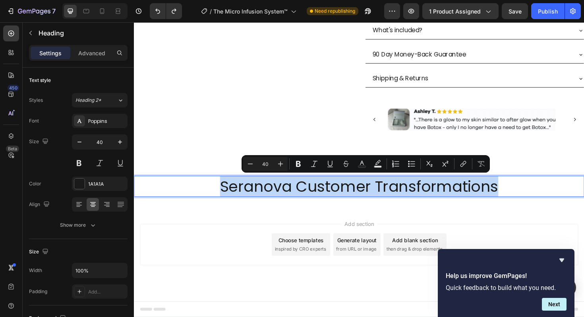
click at [455, 201] on p "Seranova Customer Transformations" at bounding box center [372, 196] width 475 height 21
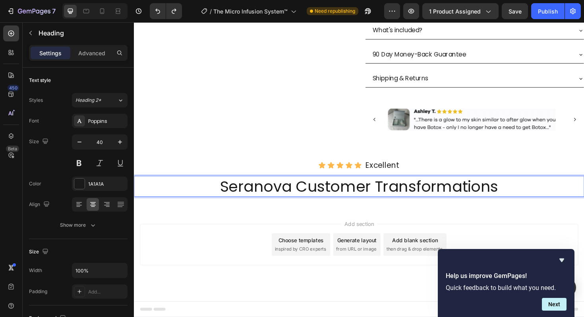
click at [306, 198] on p "Seranova Customer Transformations" at bounding box center [372, 196] width 475 height 21
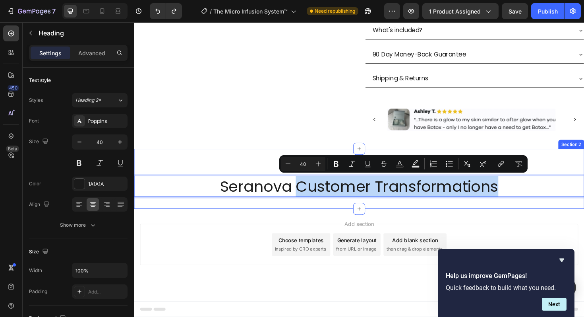
drag, startPoint x: 306, startPoint y: 198, endPoint x: 484, endPoint y: 208, distance: 177.9
click at [484, 208] on div "Icon Icon Icon Icon Icon Icon List Excellent ⁠⁠⁠⁠⁠⁠⁠ Text Block Row Seranova Cu…" at bounding box center [372, 188] width 477 height 64
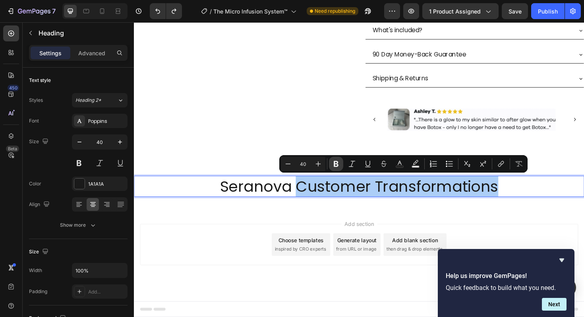
click at [337, 164] on icon "Editor contextual toolbar" at bounding box center [336, 164] width 5 height 6
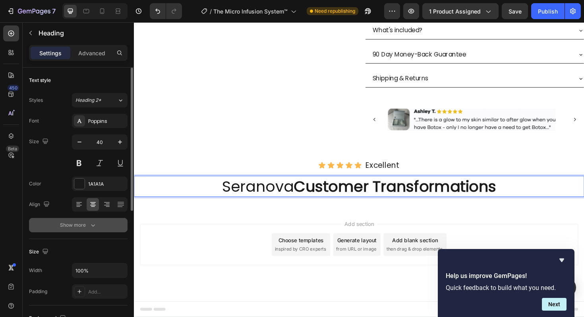
click at [97, 227] on button "Show more" at bounding box center [78, 225] width 99 height 14
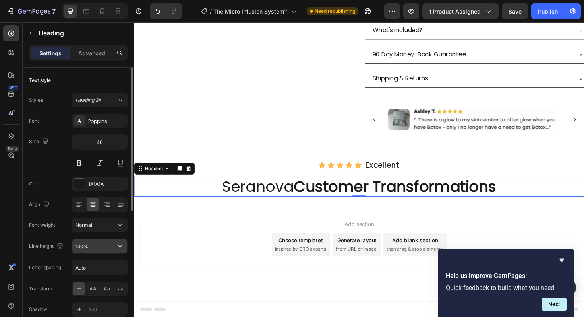
click at [97, 248] on input "130%" at bounding box center [99, 246] width 55 height 14
click at [98, 249] on input "130%" at bounding box center [99, 246] width 55 height 14
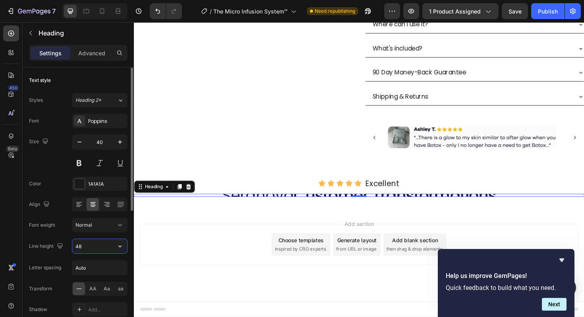
scroll to position [469, 0]
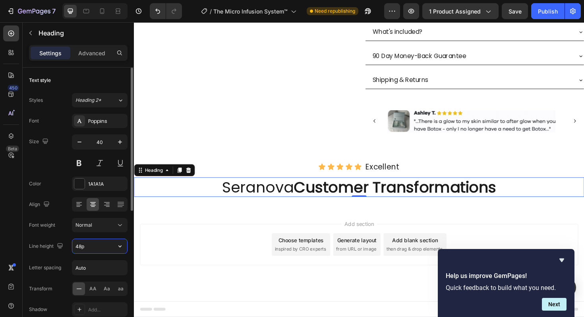
type input "48px"
click at [206, 265] on div "Add section Choose templates inspired by CRO experts Generate layout from URL o…" at bounding box center [372, 258] width 464 height 44
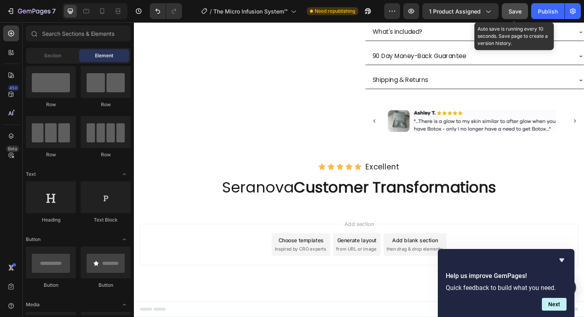
click at [521, 11] on span "Save" at bounding box center [515, 11] width 13 height 7
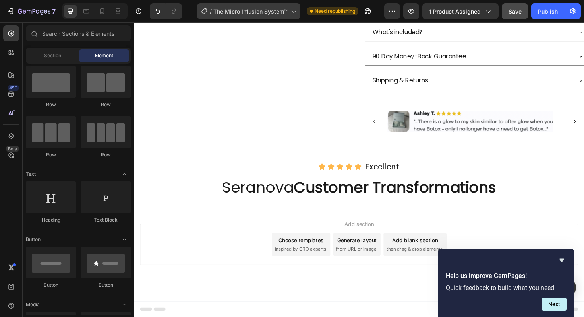
scroll to position [469, 0]
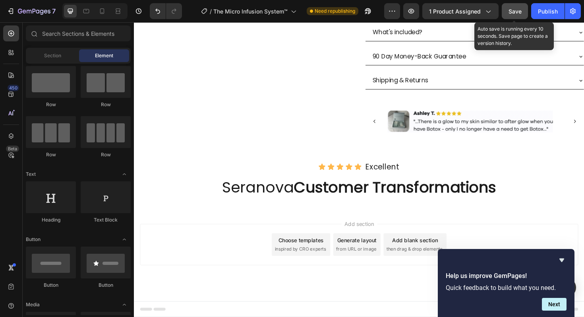
click at [512, 7] on div "Save" at bounding box center [515, 11] width 13 height 8
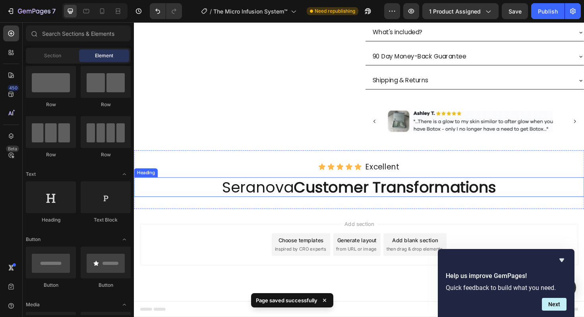
click at [387, 193] on strong "Customer Transformations" at bounding box center [410, 197] width 215 height 22
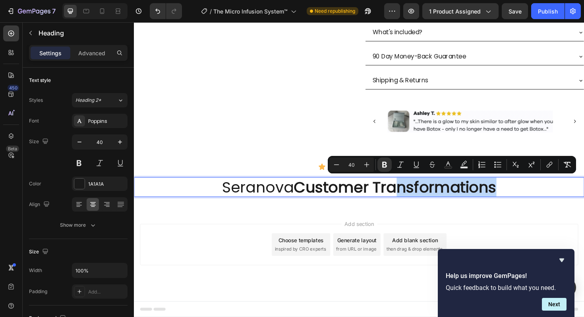
drag, startPoint x: 413, startPoint y: 193, endPoint x: 411, endPoint y: 221, distance: 27.1
click at [528, 201] on p "Seranova Customer Transformations" at bounding box center [372, 196] width 475 height 19
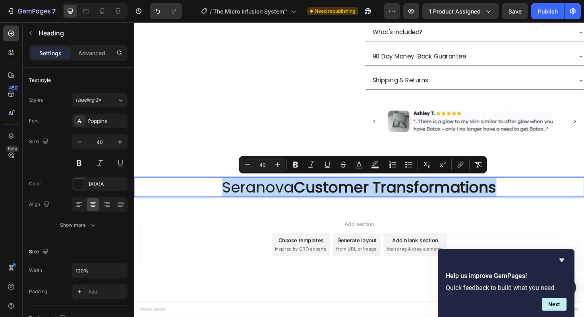
drag, startPoint x: 175, startPoint y: 197, endPoint x: 189, endPoint y: 232, distance: 37.6
click at [195, 267] on div "Add section Choose templates inspired by CRO experts Generate layout from URL o…" at bounding box center [372, 258] width 464 height 44
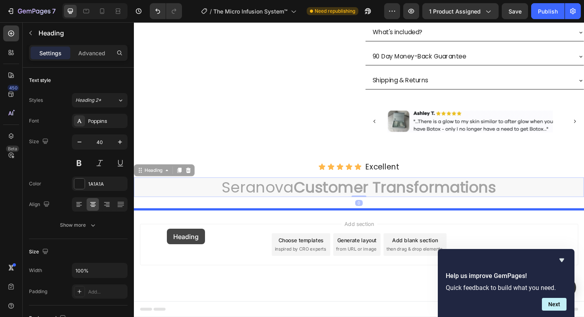
drag, startPoint x: 165, startPoint y: 199, endPoint x: 169, endPoint y: 241, distance: 42.3
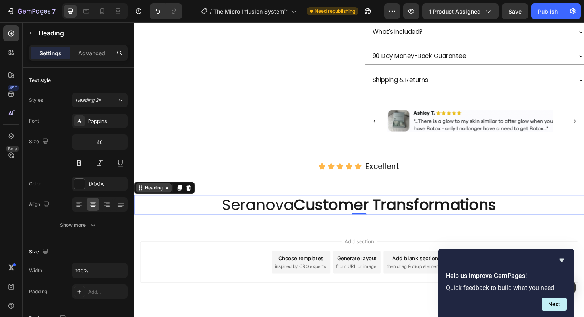
click at [170, 199] on icon at bounding box center [169, 197] width 6 height 6
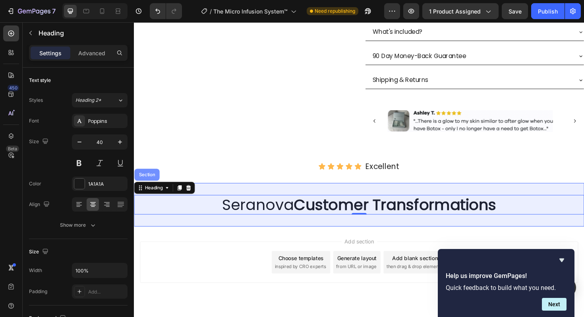
click at [151, 185] on div "Section" at bounding box center [147, 183] width 20 height 5
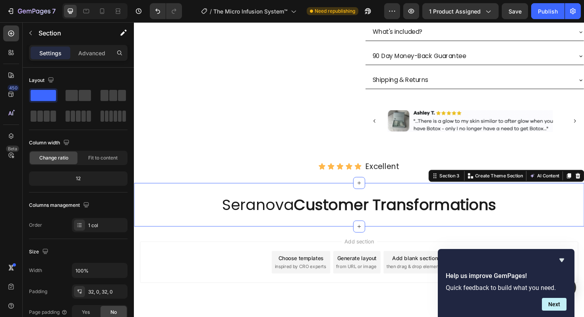
click at [243, 273] on div "Add section Choose templates inspired by CRO experts Generate layout from URL o…" at bounding box center [372, 276] width 464 height 44
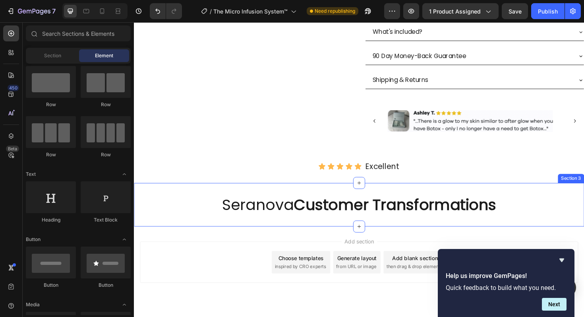
click at [354, 203] on div "Seranova Customer Transformations Heading Section 3" at bounding box center [372, 215] width 477 height 46
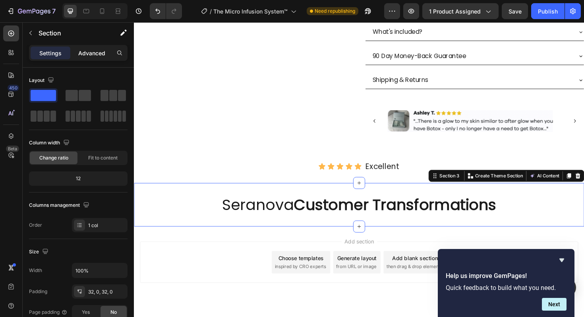
click at [96, 56] on p "Advanced" at bounding box center [91, 53] width 27 height 8
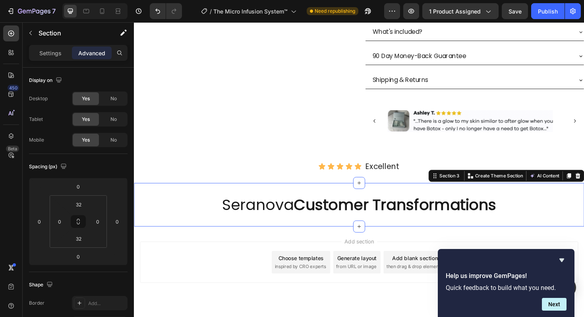
click at [339, 203] on div "Seranova Customer Transformations Heading Section 3 You can create reusable sec…" at bounding box center [372, 215] width 477 height 46
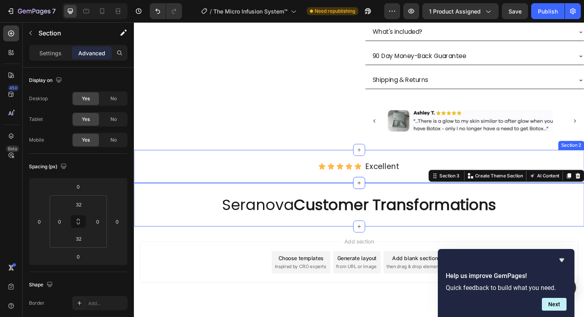
click at [342, 188] on div "Icon Icon Icon Icon Icon Icon List Excellent ⁠⁠⁠⁠⁠⁠⁠ Text Block Row Section 2" at bounding box center [372, 174] width 477 height 35
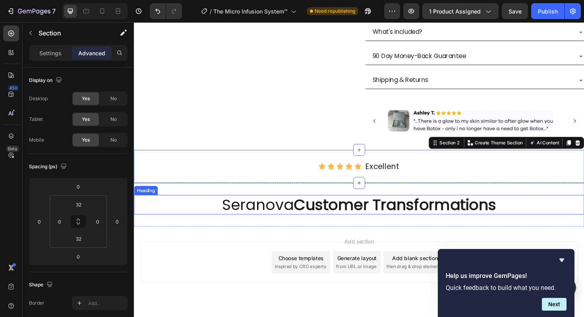
click at [341, 207] on strong "Customer Transformations" at bounding box center [410, 215] width 215 height 22
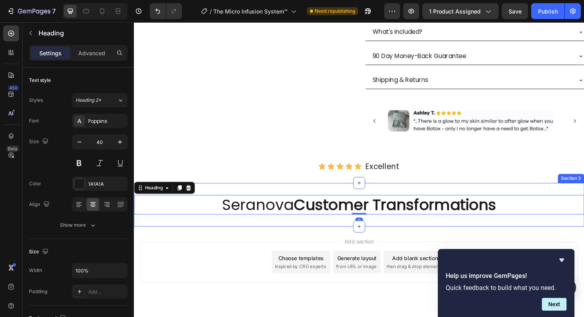
click at [344, 200] on div "Seranova Customer Transformations Heading 0 Section 3" at bounding box center [372, 215] width 477 height 46
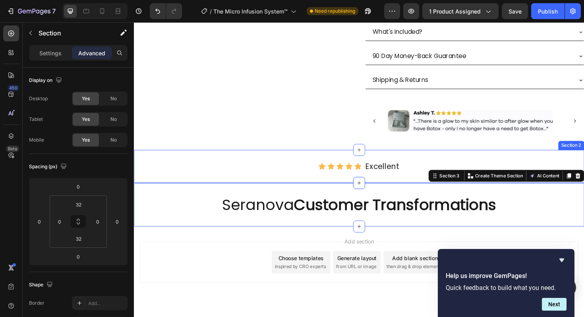
click at [346, 183] on div "Icon Icon Icon Icon Icon Icon List Excellent ⁠⁠⁠⁠⁠⁠⁠ Text Block Row Section 2" at bounding box center [372, 174] width 477 height 35
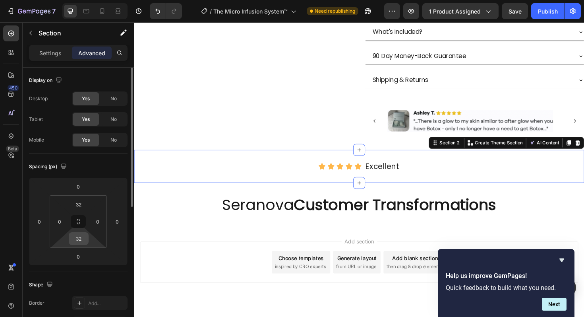
click at [83, 241] on input "32" at bounding box center [79, 238] width 16 height 12
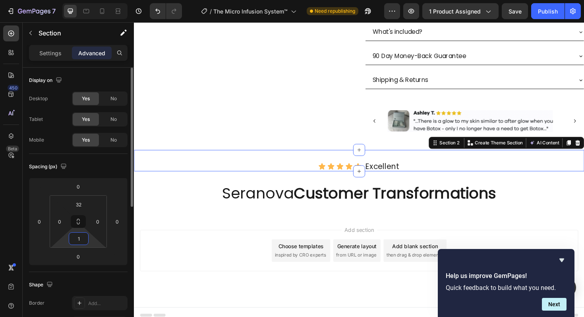
type input "16"
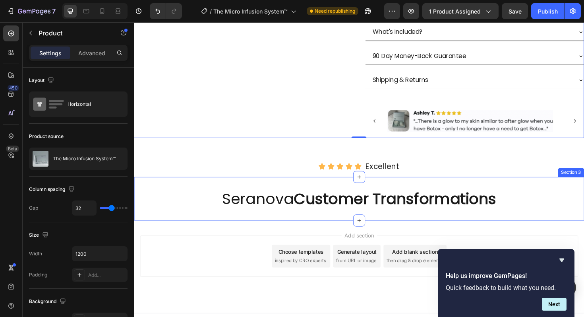
click at [402, 192] on div "Seranova Customer Transformations Heading Section 3" at bounding box center [372, 209] width 477 height 46
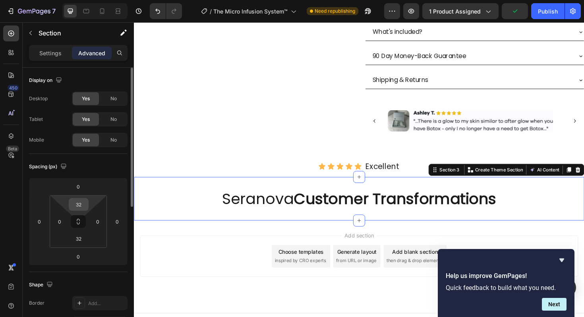
click at [77, 210] on div "32" at bounding box center [79, 204] width 20 height 13
click at [78, 206] on input "32" at bounding box center [79, 204] width 16 height 12
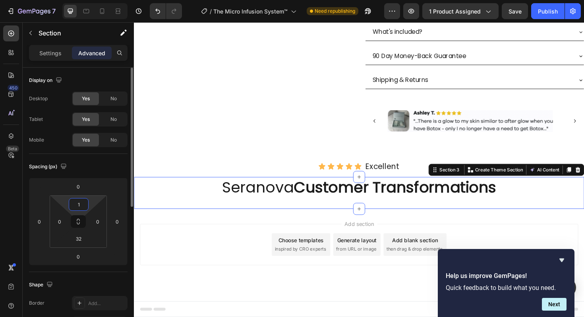
type input "16"
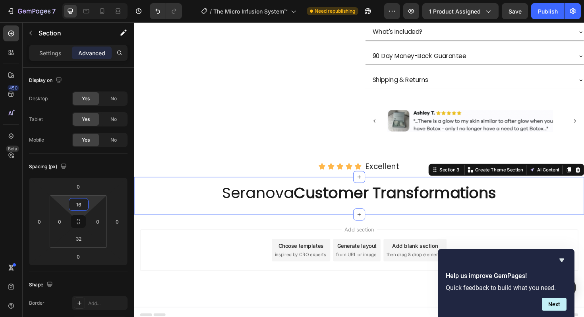
click at [196, 271] on div "Add section Choose templates inspired by CRO experts Generate layout from URL o…" at bounding box center [372, 264] width 464 height 44
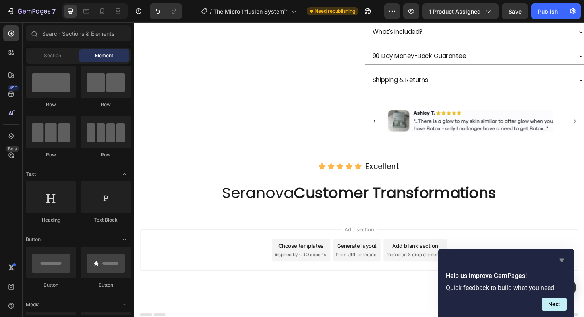
click at [561, 259] on icon "Hide survey" at bounding box center [561, 260] width 5 height 4
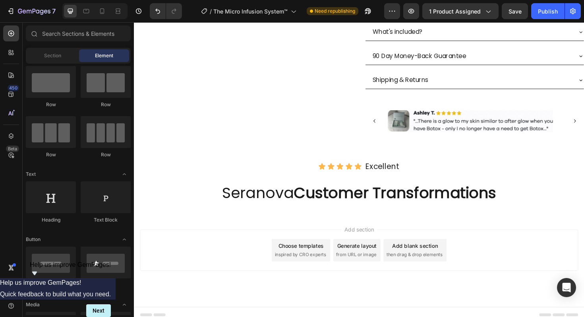
click at [335, 209] on strong "Customer Transformations" at bounding box center [410, 203] width 215 height 22
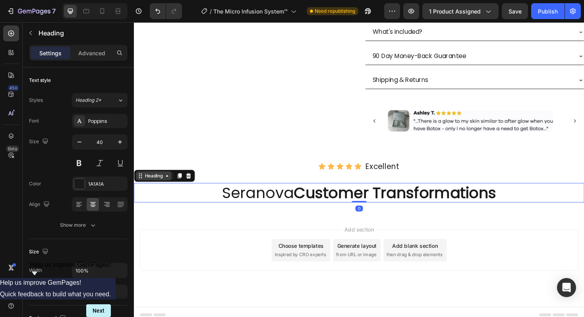
click at [170, 185] on icon at bounding box center [169, 185] width 6 height 6
click at [279, 206] on h2 "Seranova Customer Transformations" at bounding box center [372, 203] width 477 height 21
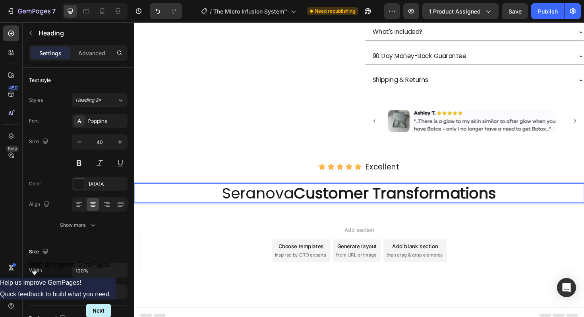
click at [279, 206] on p "Seranova Customer Transformations" at bounding box center [372, 202] width 475 height 19
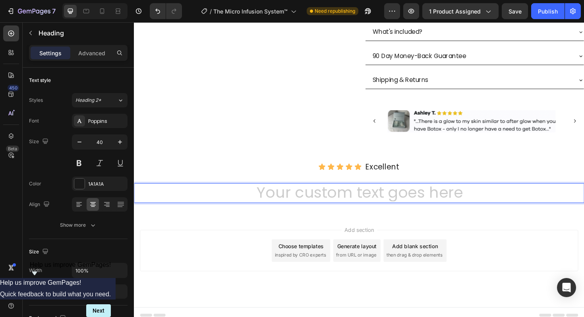
click at [209, 262] on div "Add section Choose templates inspired by CRO experts Generate layout from URL o…" at bounding box center [372, 264] width 464 height 44
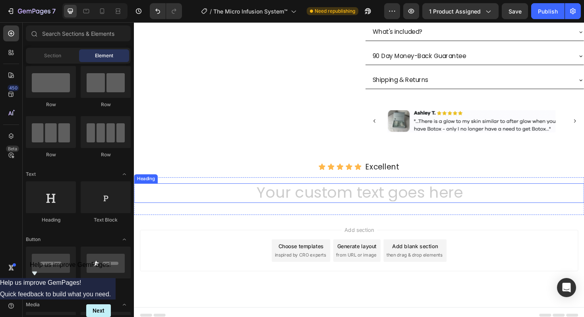
click at [284, 196] on h2 "Rich Text Editor. Editing area: main" at bounding box center [372, 203] width 477 height 21
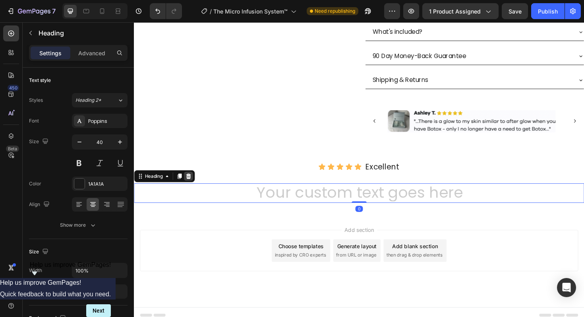
click at [190, 186] on icon at bounding box center [191, 185] width 5 height 6
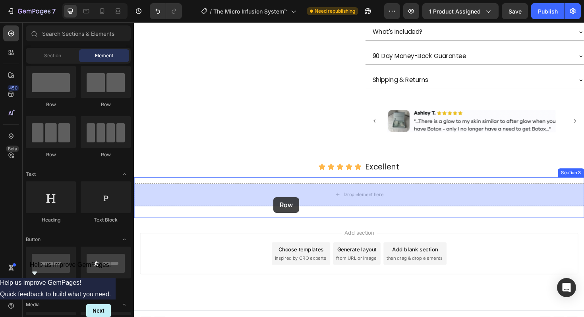
drag, startPoint x: 182, startPoint y: 111, endPoint x: 282, endPoint y: 207, distance: 139.1
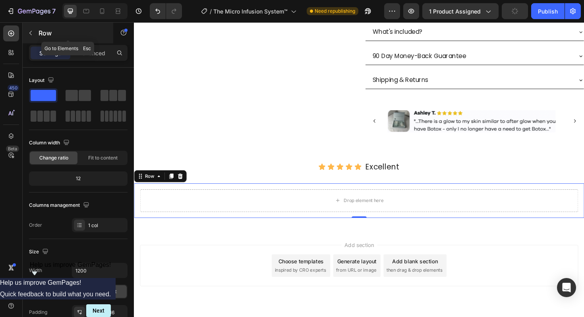
click at [29, 31] on icon "button" at bounding box center [30, 33] width 6 height 6
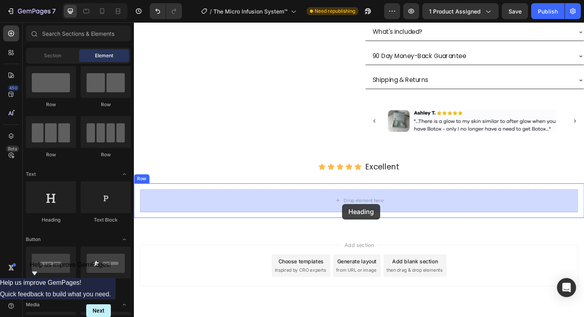
drag, startPoint x: 190, startPoint y: 218, endPoint x: 354, endPoint y: 215, distance: 164.5
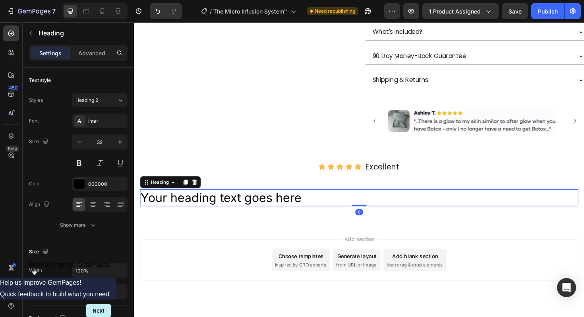
click at [336, 213] on h2 "Your heading text goes here" at bounding box center [372, 208] width 464 height 18
click at [336, 213] on p "Your heading text goes here" at bounding box center [372, 208] width 462 height 17
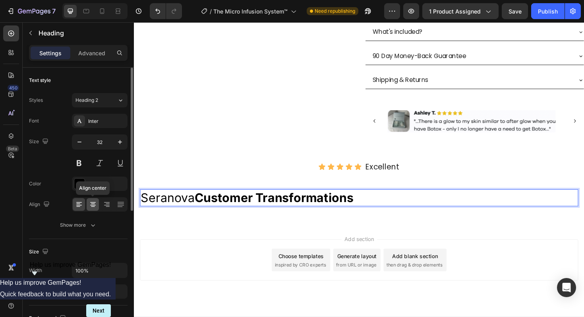
click at [96, 206] on icon at bounding box center [93, 204] width 8 height 8
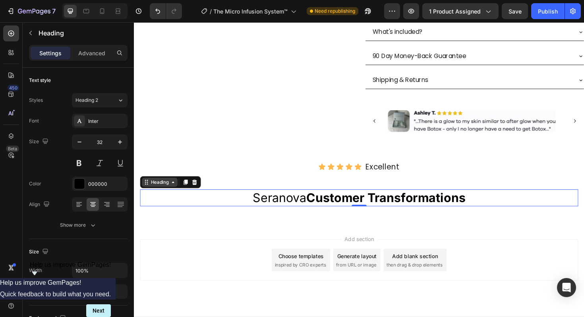
click at [173, 191] on icon at bounding box center [175, 191] width 6 height 6
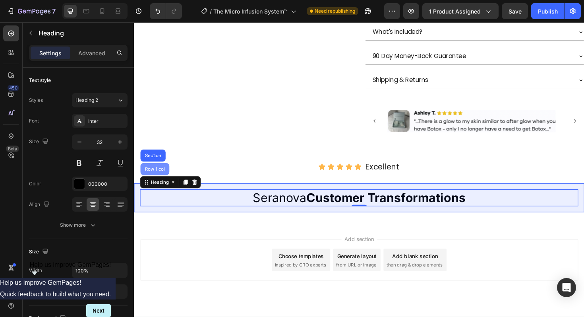
click at [160, 179] on div "Row 1 col" at bounding box center [156, 177] width 24 height 5
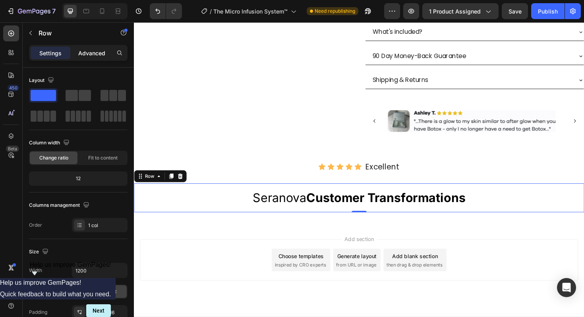
click at [98, 53] on p "Advanced" at bounding box center [91, 53] width 27 height 8
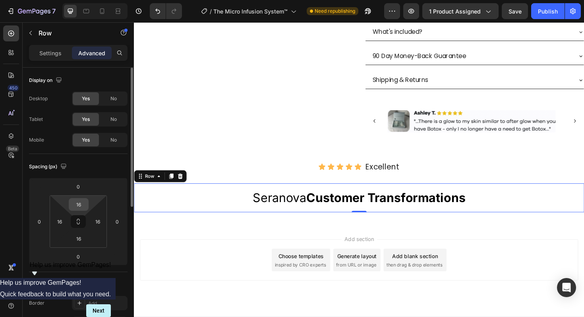
click at [81, 203] on input "16" at bounding box center [79, 204] width 16 height 12
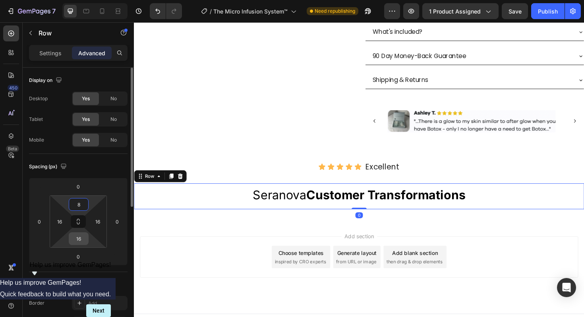
type input "8"
click at [79, 237] on input "16" at bounding box center [79, 238] width 16 height 12
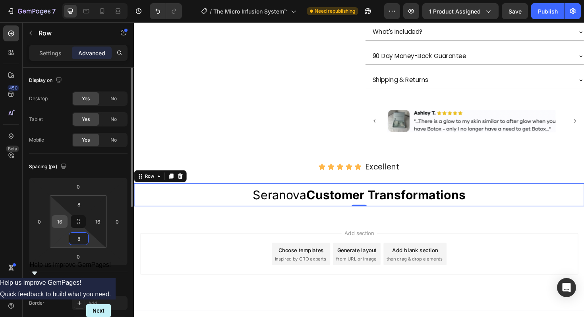
type input "8"
click at [62, 224] on input "16" at bounding box center [60, 221] width 12 height 12
type input "0"
click at [96, 224] on input "16" at bounding box center [98, 221] width 12 height 12
type input "0"
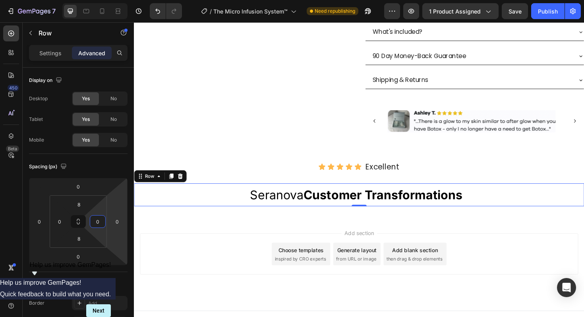
click at [187, 247] on div "Add section Choose templates inspired by CRO experts Generate layout from URL o…" at bounding box center [372, 268] width 464 height 44
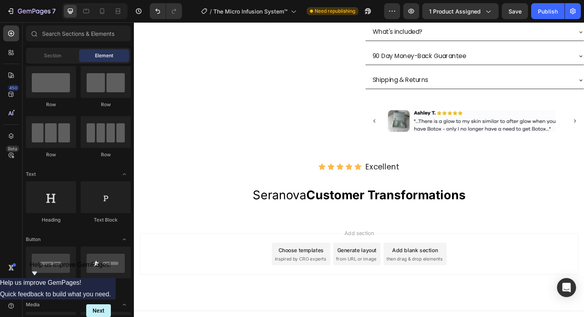
click at [500, 200] on p "Seranova Customer Transformations" at bounding box center [372, 205] width 475 height 17
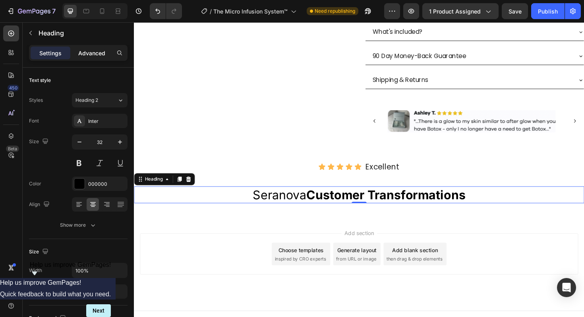
click at [88, 50] on p "Advanced" at bounding box center [91, 53] width 27 height 8
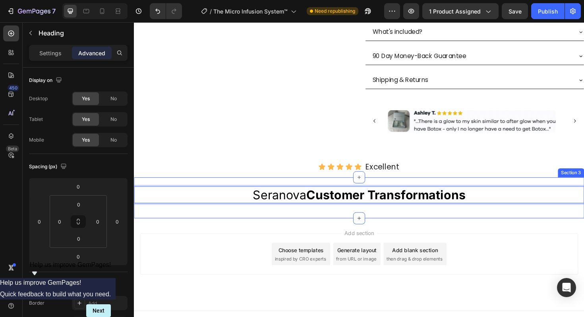
click at [507, 190] on div "Seranova Customer Transformations Heading 0 Row Section 3" at bounding box center [372, 208] width 477 height 44
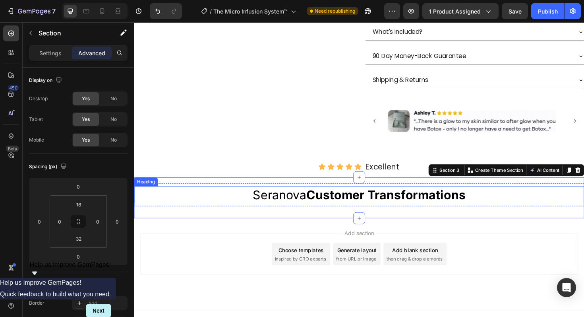
click at [490, 205] on p "Seranova Customer Transformations" at bounding box center [372, 205] width 475 height 17
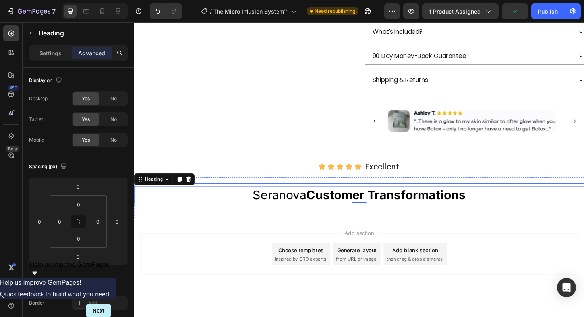
click at [495, 217] on div "Seranova Customer Transformations Heading 0 Row" at bounding box center [372, 205] width 477 height 25
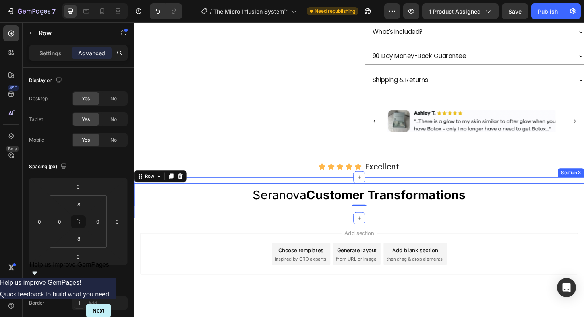
click at [493, 228] on div "Seranova Customer Transformations Heading Row 0 Section 3" at bounding box center [372, 208] width 477 height 44
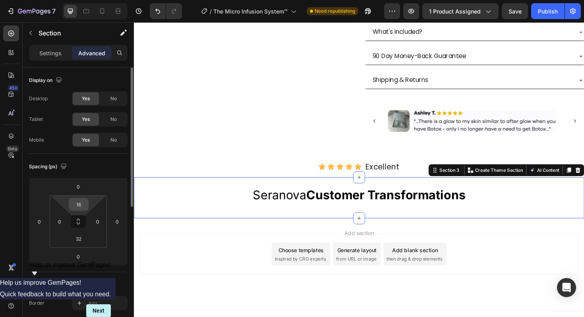
click at [83, 205] on input "16" at bounding box center [79, 204] width 16 height 12
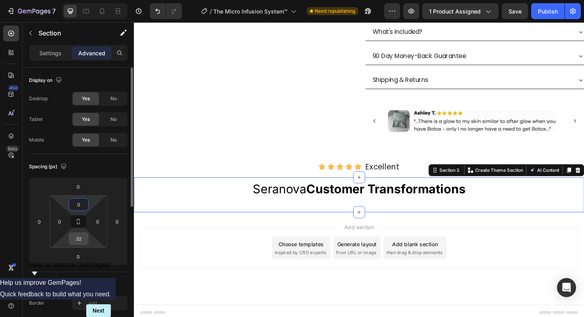
type input "0"
click at [81, 242] on input "32" at bounding box center [79, 238] width 16 height 12
type input "0"
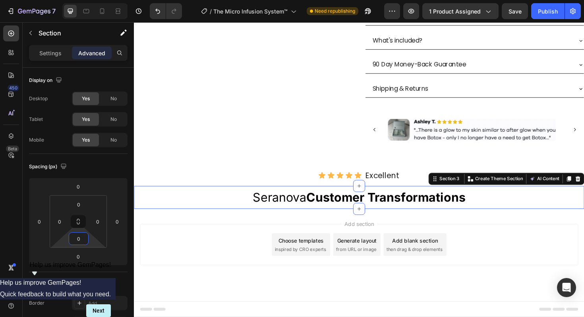
click at [537, 252] on div "Add section Choose templates inspired by CRO experts Generate layout from URL o…" at bounding box center [372, 258] width 464 height 44
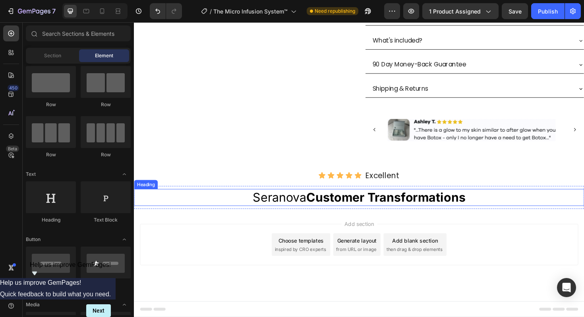
click at [517, 211] on p "Seranova Customer Transformations" at bounding box center [372, 207] width 475 height 17
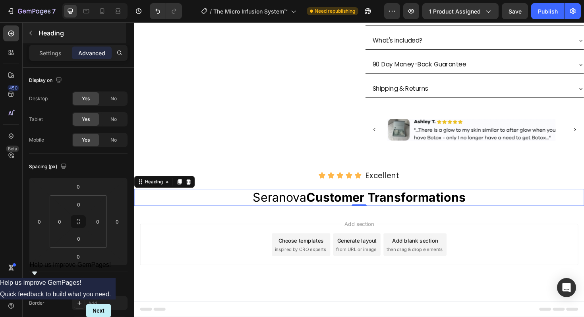
click at [34, 33] on button "button" at bounding box center [30, 33] width 13 height 13
click at [0, 0] on icon at bounding box center [0, 0] width 0 height 0
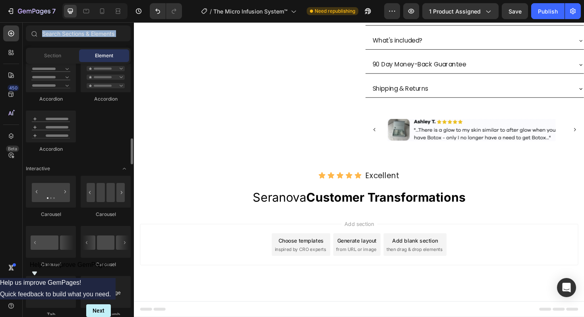
scroll to position [701, 0]
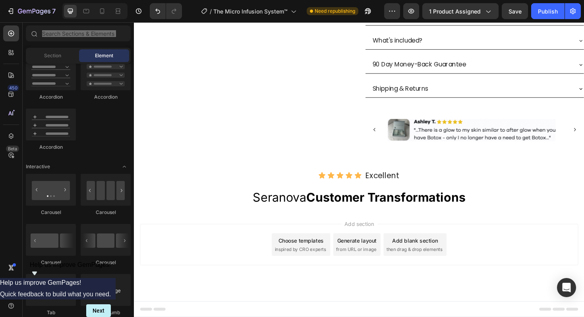
click at [521, 211] on p "Seranova Customer Transformations" at bounding box center [372, 207] width 475 height 17
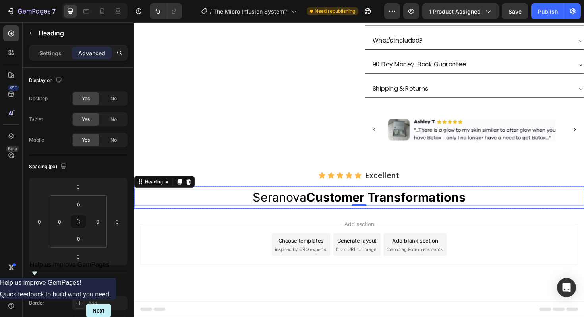
click at [517, 219] on div "Seranova Customer Transformations Heading 0 Row" at bounding box center [372, 207] width 477 height 25
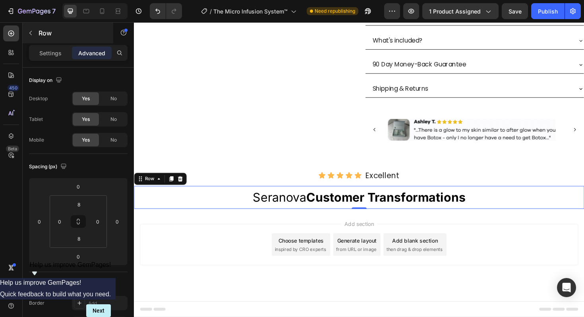
click at [30, 33] on icon "button" at bounding box center [30, 33] width 2 height 4
click at [0, 0] on div at bounding box center [0, 0] width 0 height 0
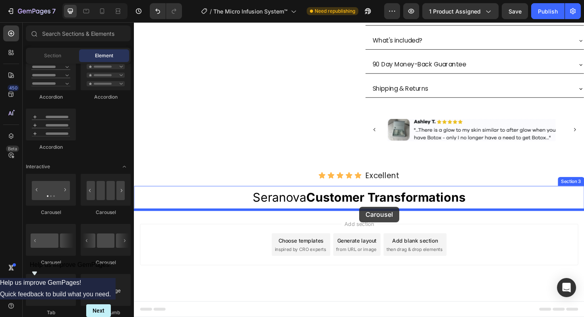
drag, startPoint x: 236, startPoint y: 220, endPoint x: 373, endPoint y: 217, distance: 136.3
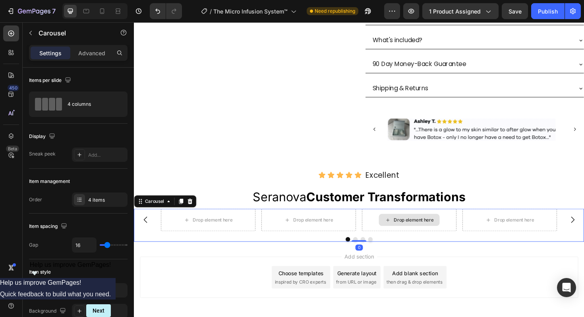
scroll to position [469, 0]
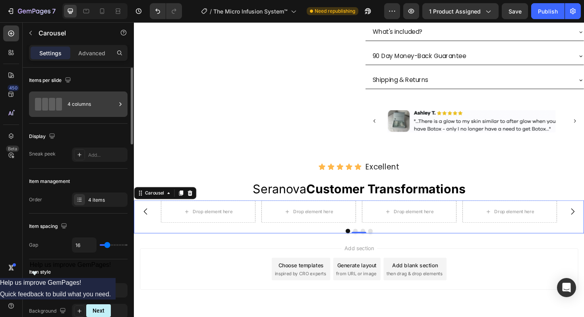
click at [98, 105] on div "4 columns" at bounding box center [92, 104] width 48 height 18
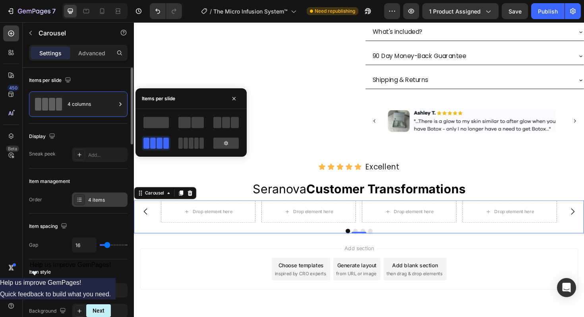
click at [100, 198] on div "4 items" at bounding box center [106, 199] width 37 height 7
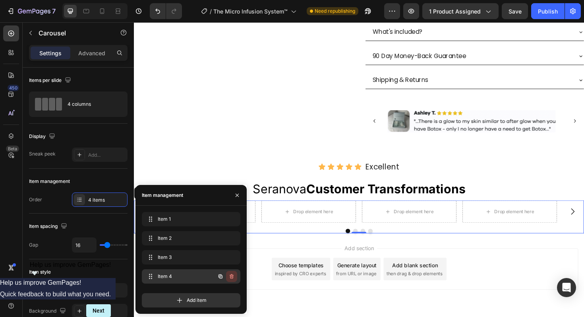
click at [231, 275] on icon "button" at bounding box center [231, 276] width 6 height 6
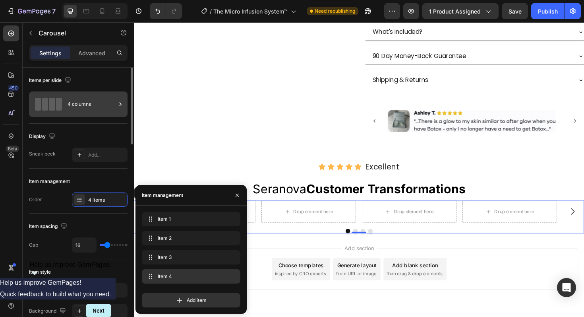
click at [91, 106] on div "4 columns" at bounding box center [92, 104] width 48 height 18
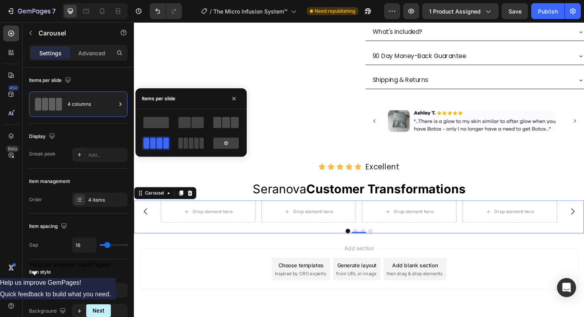
click at [224, 120] on span at bounding box center [226, 122] width 8 height 11
click at [235, 97] on icon "button" at bounding box center [233, 98] width 3 height 3
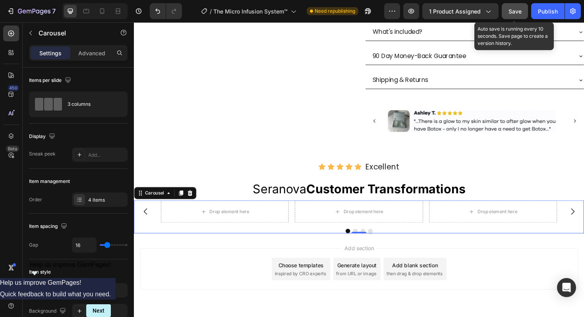
click at [514, 12] on span "Save" at bounding box center [515, 11] width 13 height 7
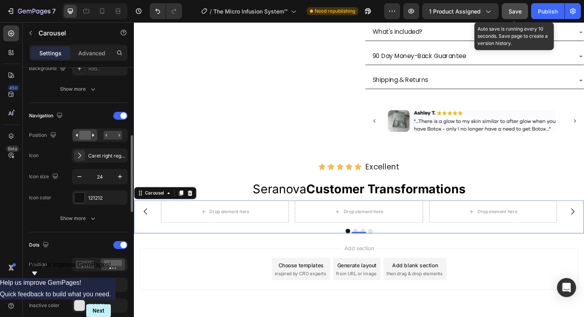
scroll to position [243, 0]
click at [121, 118] on div at bounding box center [120, 115] width 14 height 8
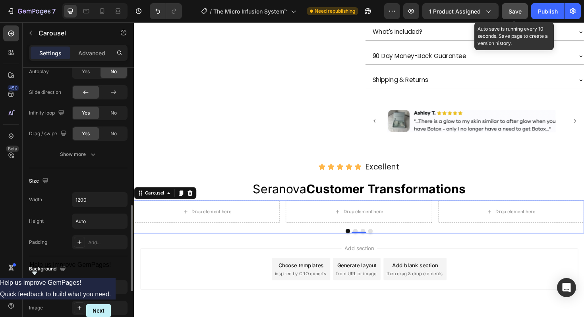
scroll to position [436, 0]
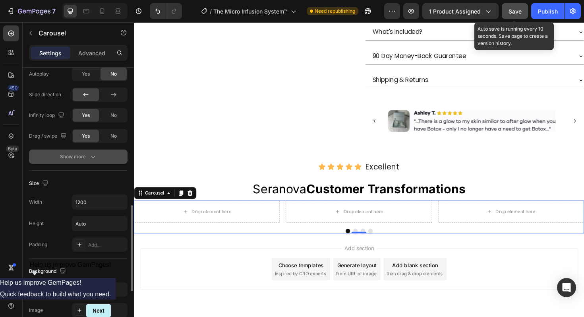
click at [86, 155] on div "Show more" at bounding box center [78, 157] width 37 height 8
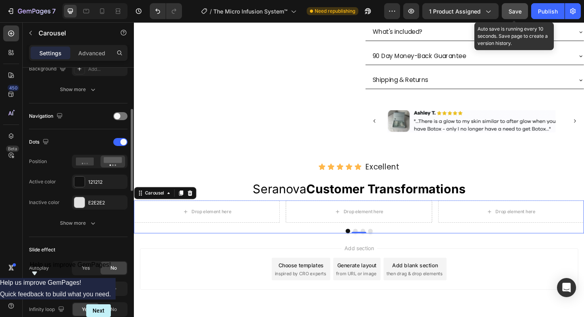
scroll to position [207, 0]
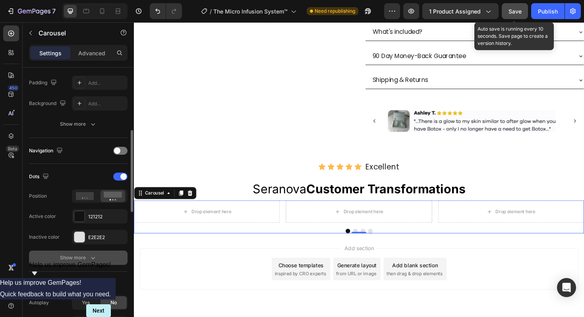
click at [82, 258] on div "Show more" at bounding box center [78, 257] width 37 height 8
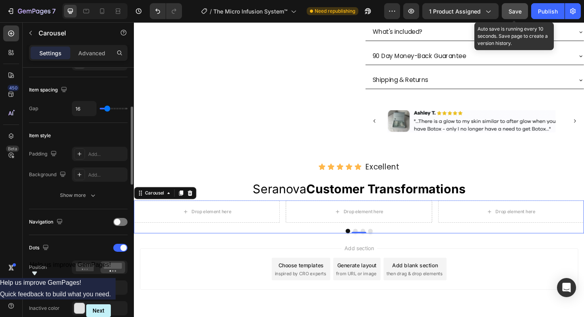
scroll to position [136, 0]
click at [117, 267] on rect at bounding box center [113, 266] width 18 height 6
click at [89, 271] on icon at bounding box center [85, 267] width 18 height 8
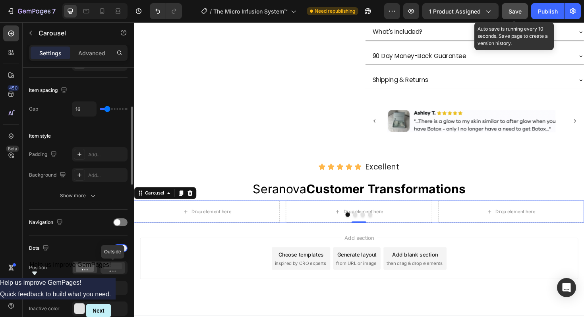
click at [109, 272] on div at bounding box center [113, 267] width 25 height 12
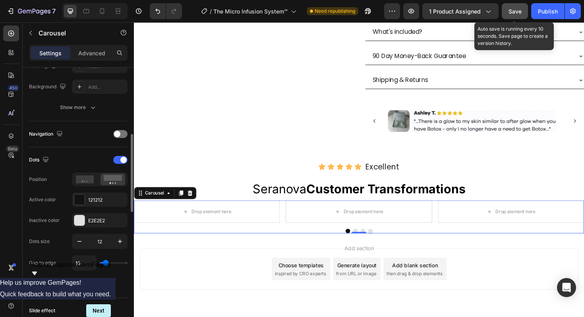
scroll to position [232, 0]
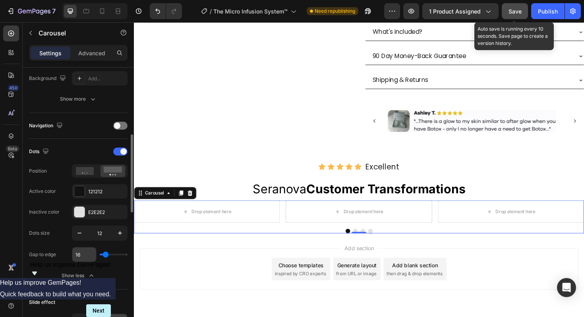
click at [79, 257] on input "16" at bounding box center [84, 254] width 24 height 14
type input "17"
type input "18"
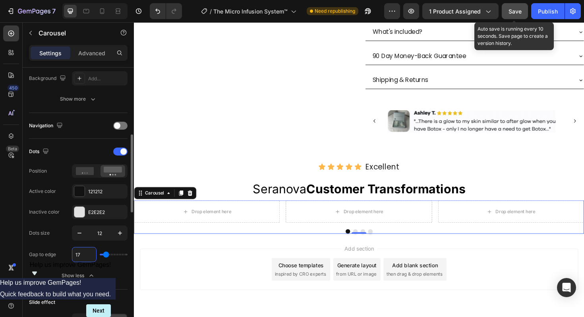
type input "18"
type input "19"
type input "20"
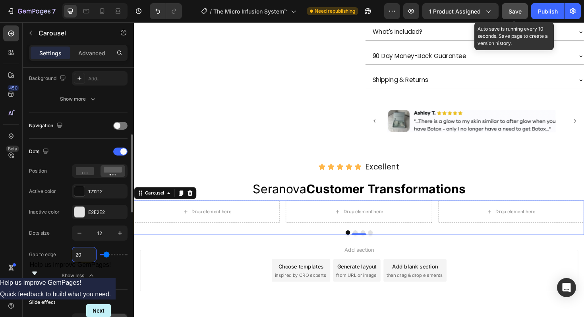
type input "21"
type input "22"
type input "23"
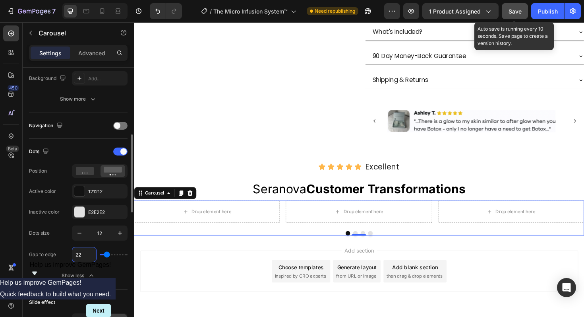
type input "23"
type input "24"
type input "25"
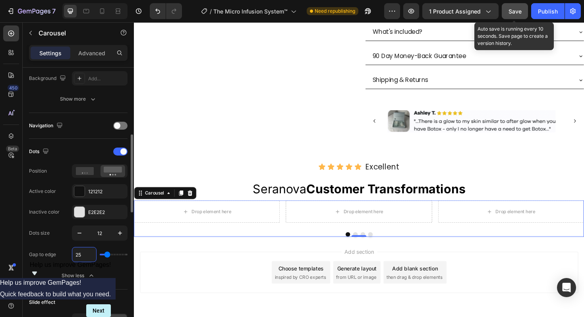
type input "26"
type input "27"
type input "28"
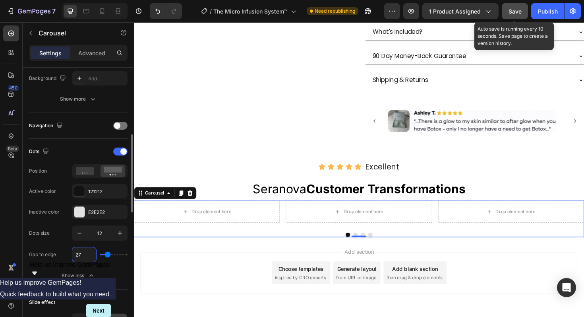
type input "28"
type input "29"
type input "30"
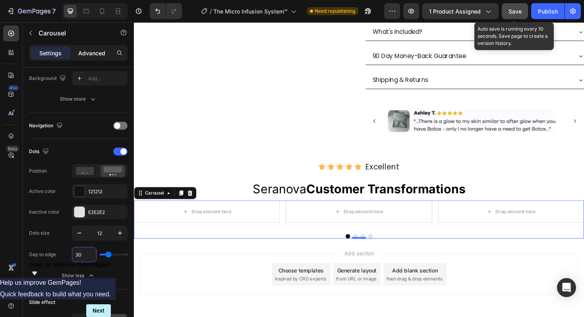
click at [87, 50] on p "Advanced" at bounding box center [91, 53] width 27 height 8
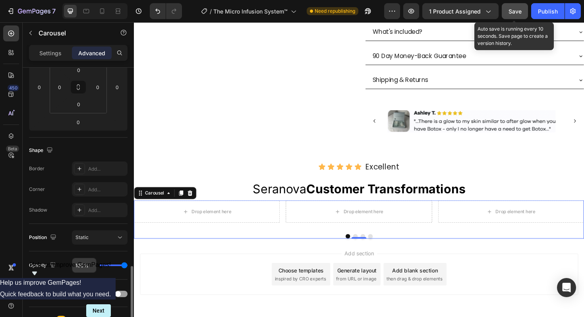
scroll to position [0, 0]
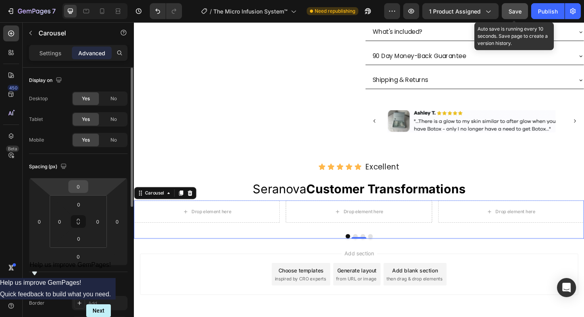
click at [81, 186] on input "0" at bounding box center [78, 186] width 16 height 12
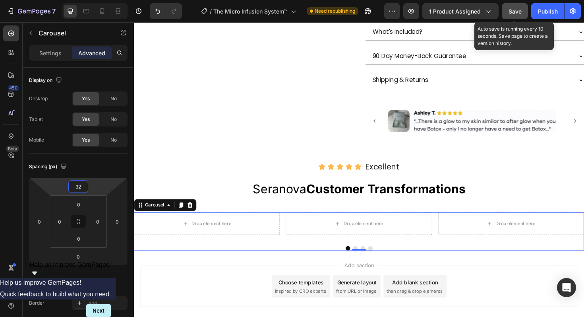
type input "32"
click at [513, 14] on div "Save" at bounding box center [515, 11] width 13 height 8
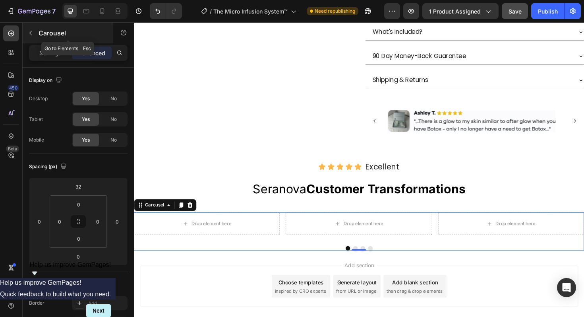
click at [31, 37] on button "button" at bounding box center [30, 33] width 13 height 13
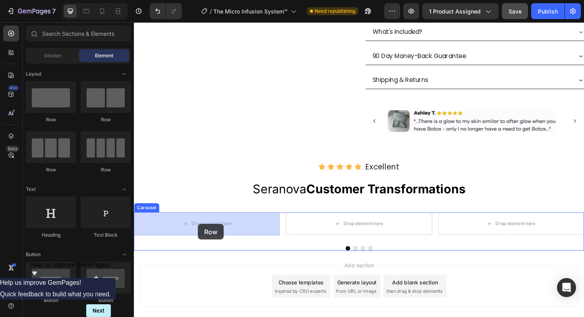
drag, startPoint x: 184, startPoint y: 124, endPoint x: 201, endPoint y: 236, distance: 113.4
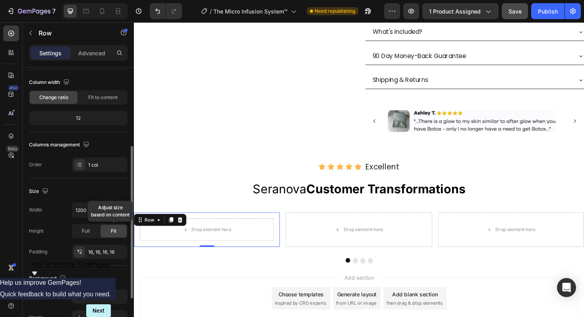
scroll to position [101, 0]
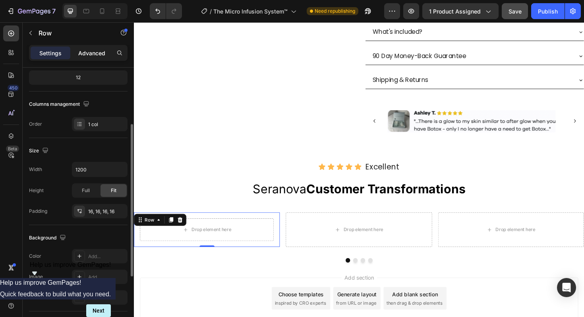
click at [97, 56] on p "Advanced" at bounding box center [91, 53] width 27 height 8
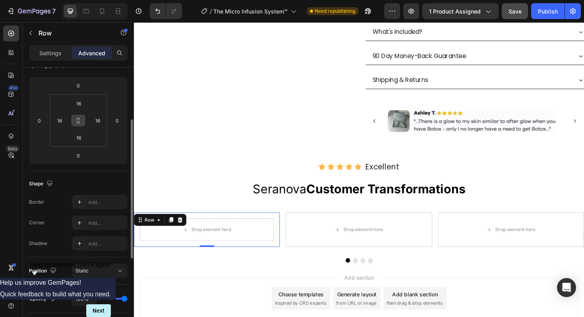
click at [78, 126] on button at bounding box center [78, 120] width 15 height 13
click at [83, 100] on input "16" at bounding box center [79, 103] width 16 height 12
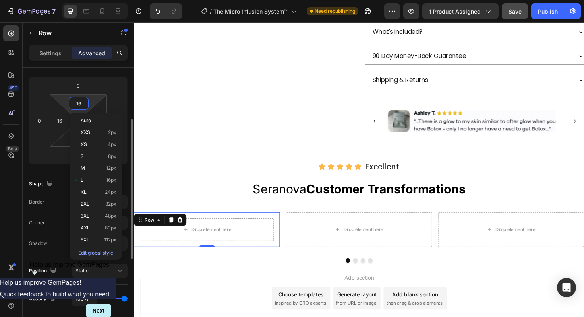
type input "1"
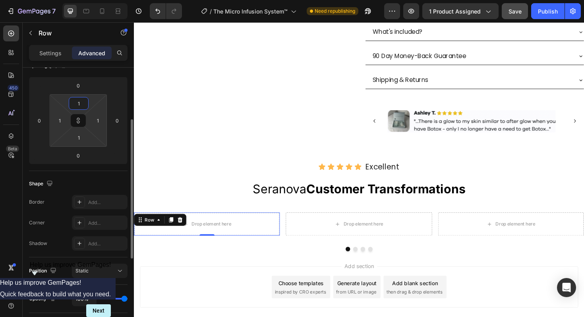
type input "10"
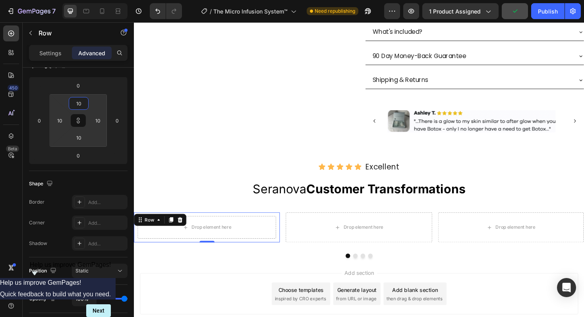
click at [221, 298] on div "Add section Choose templates inspired by CRO experts Generate layout from URL o…" at bounding box center [372, 310] width 464 height 44
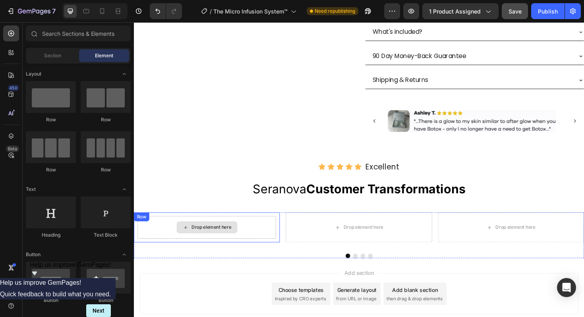
click at [261, 239] on div "Drop element here" at bounding box center [211, 239] width 147 height 24
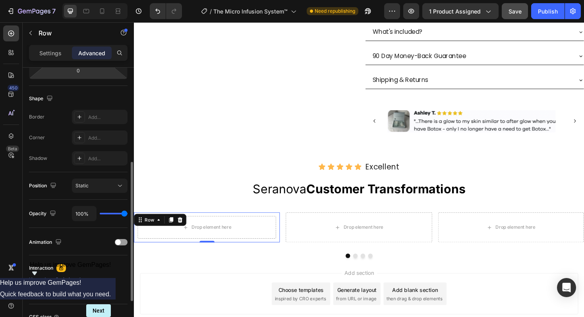
scroll to position [185, 0]
click at [98, 120] on div "Add..." at bounding box center [106, 117] width 37 height 7
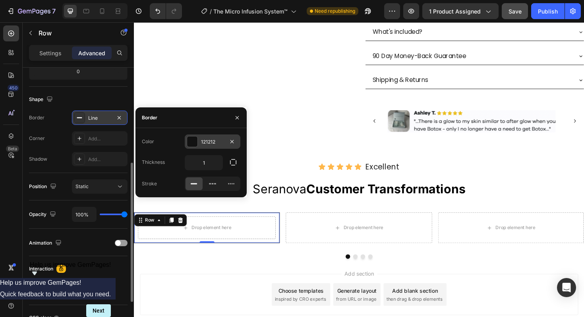
click at [208, 140] on div "121212" at bounding box center [212, 141] width 23 height 7
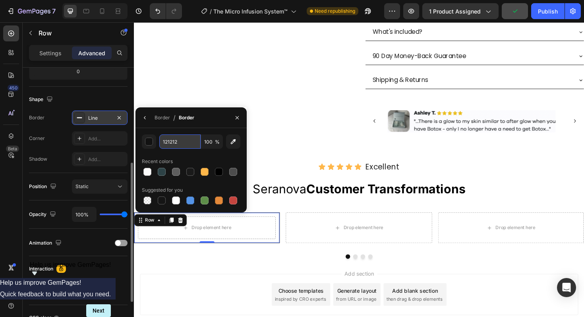
click at [181, 143] on input "121212" at bounding box center [179, 141] width 41 height 14
paste input "#21B981"
click at [214, 123] on div "Border / Border" at bounding box center [190, 117] width 111 height 21
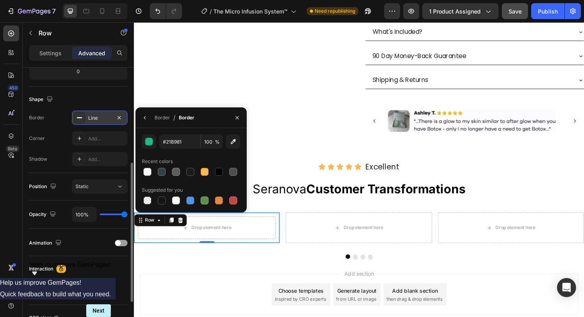
type input "21B981"
click at [222, 281] on div "Add section Choose templates inspired by CRO experts Generate layout from URL o…" at bounding box center [372, 322] width 477 height 98
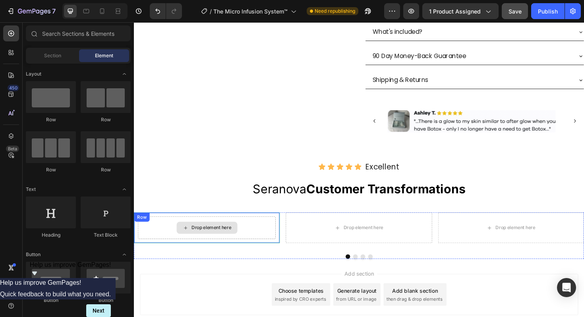
click at [260, 242] on div "Drop element here" at bounding box center [211, 240] width 146 height 24
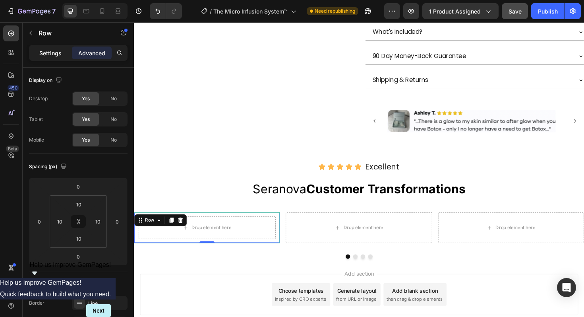
click at [49, 55] on p "Settings" at bounding box center [50, 53] width 22 height 8
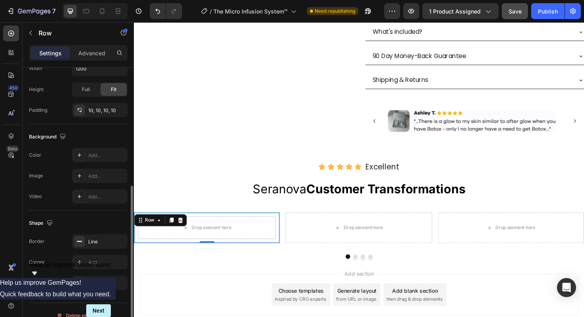
scroll to position [213, 0]
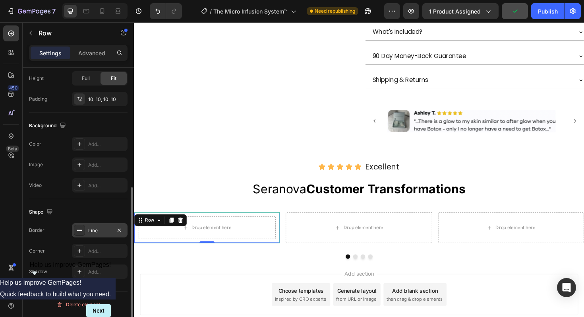
click at [108, 230] on div "Line" at bounding box center [99, 230] width 23 height 7
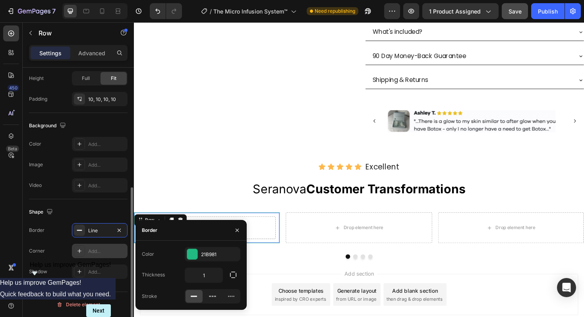
click at [102, 250] on div "Add..." at bounding box center [106, 251] width 37 height 7
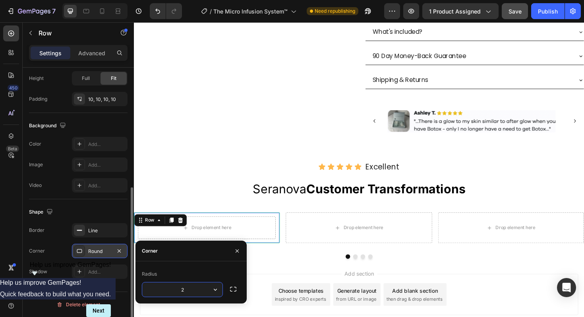
type input "22"
click at [213, 168] on div "Icon Icon Icon Icon Icon Icon List Excellent ⁠⁠⁠⁠⁠⁠⁠ Text Block Row Section 2" at bounding box center [372, 172] width 477 height 29
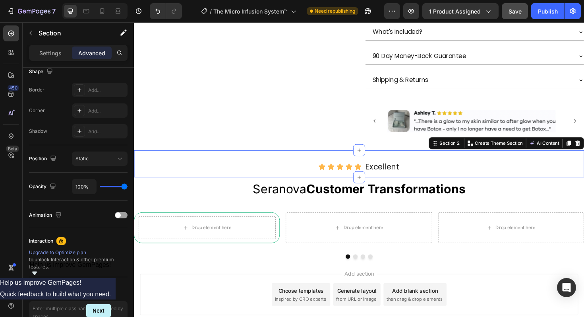
scroll to position [0, 0]
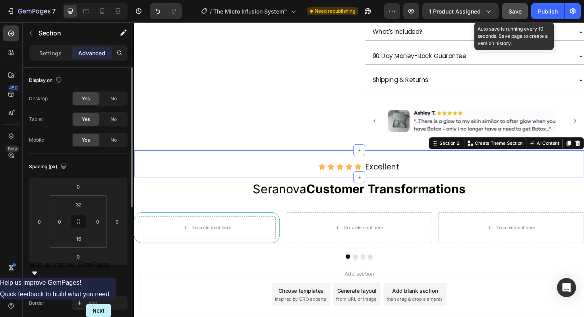
click at [515, 9] on span "Save" at bounding box center [515, 11] width 13 height 7
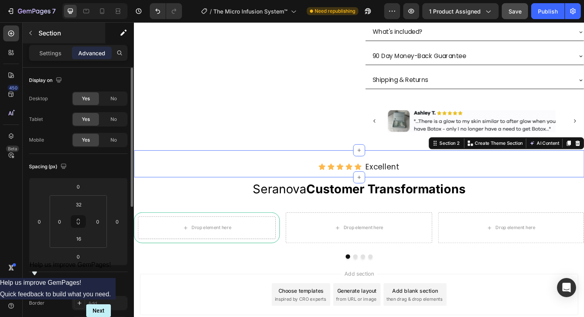
click at [31, 32] on icon "button" at bounding box center [30, 33] width 6 height 6
click at [0, 0] on icon at bounding box center [0, 0] width 0 height 0
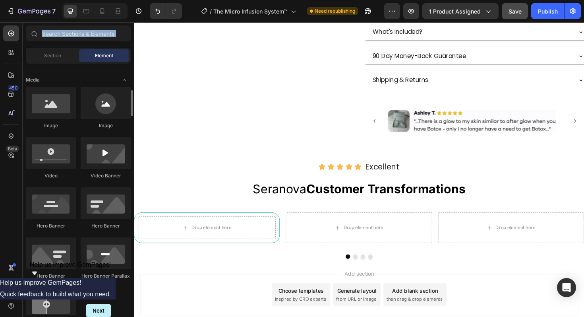
scroll to position [247, 0]
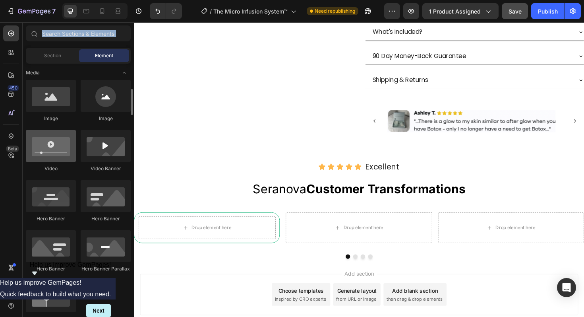
click at [57, 144] on div at bounding box center [51, 146] width 50 height 32
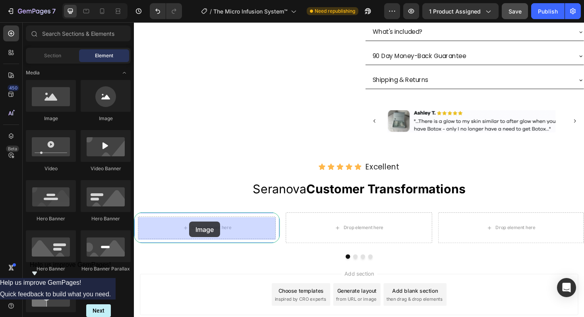
drag, startPoint x: 185, startPoint y: 121, endPoint x: 192, endPoint y: 233, distance: 112.3
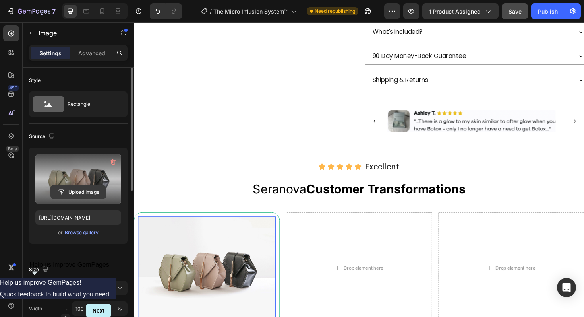
click at [78, 190] on input "file" at bounding box center [78, 192] width 55 height 14
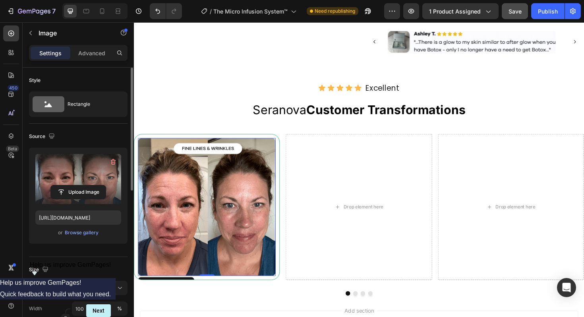
scroll to position [551, 0]
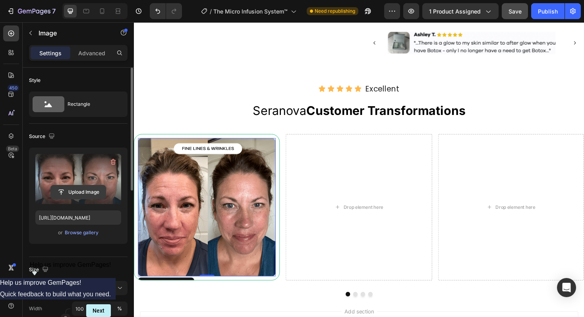
click at [83, 195] on input "file" at bounding box center [78, 192] width 55 height 14
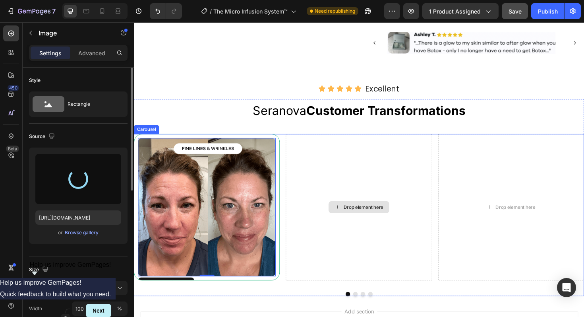
type input "[URL][DOMAIN_NAME]"
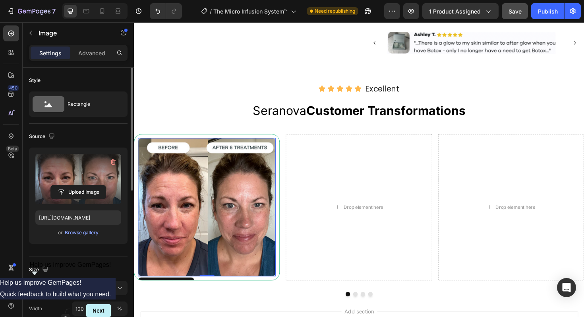
click at [511, 14] on span "Save" at bounding box center [515, 11] width 13 height 7
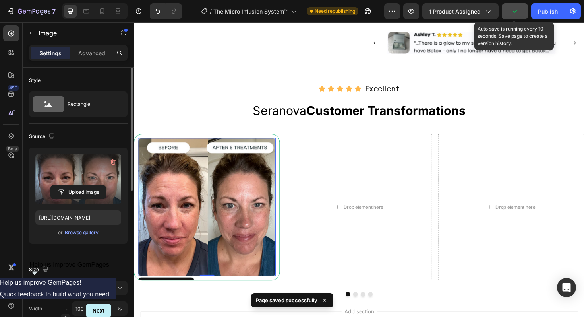
click at [511, 14] on button "button" at bounding box center [515, 11] width 26 height 16
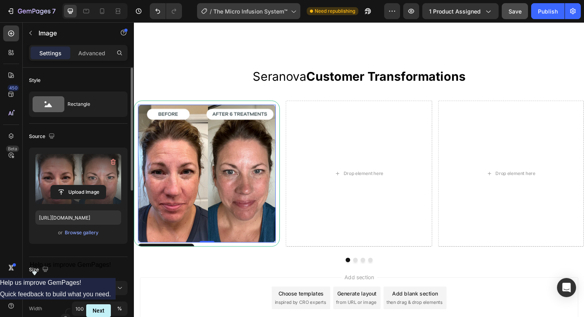
scroll to position [644, 0]
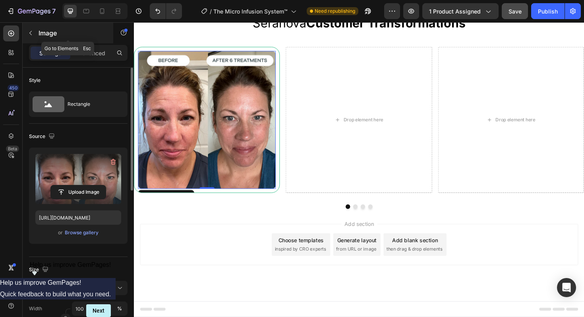
click at [34, 33] on button "button" at bounding box center [30, 33] width 13 height 13
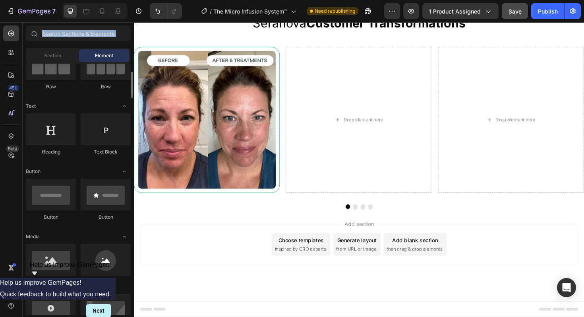
scroll to position [0, 0]
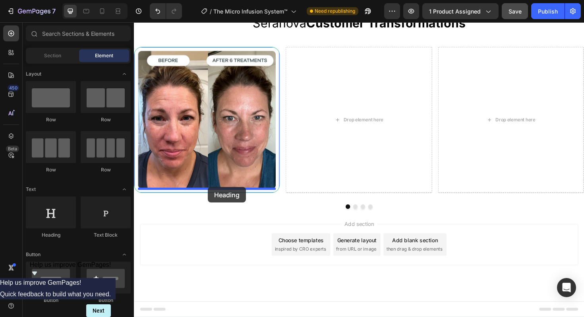
drag, startPoint x: 186, startPoint y: 243, endPoint x: 212, endPoint y: 197, distance: 52.8
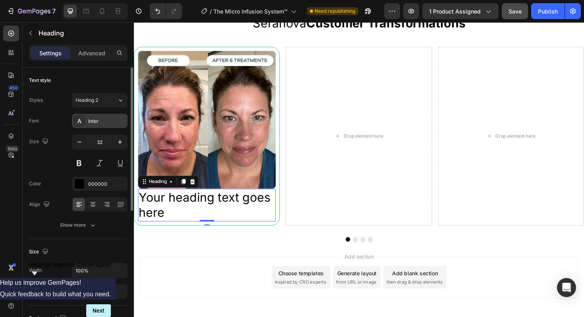
click at [108, 122] on div "Inter" at bounding box center [106, 121] width 37 height 7
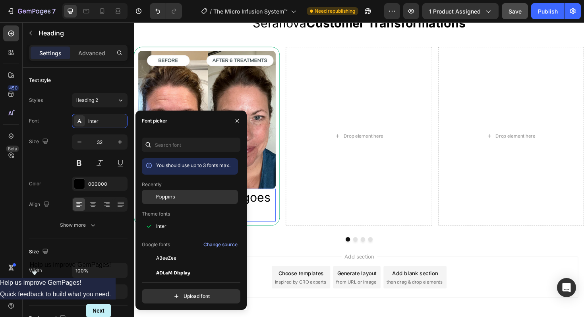
click at [178, 202] on div "Poppins" at bounding box center [190, 197] width 96 height 14
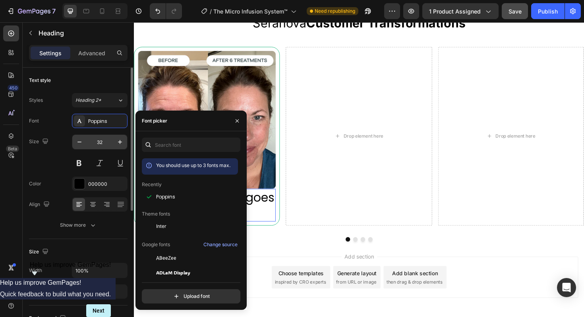
click at [104, 145] on input "32" at bounding box center [100, 142] width 26 height 14
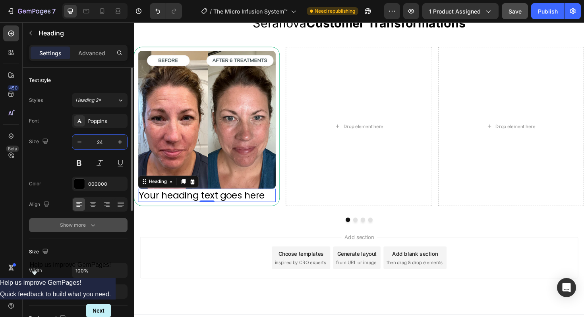
type input "24"
click at [95, 226] on icon "button" at bounding box center [93, 225] width 8 height 8
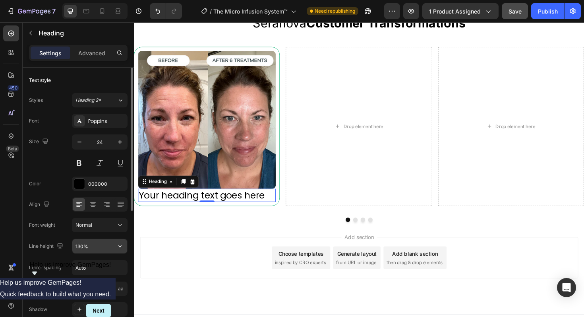
click at [87, 248] on input "130%" at bounding box center [99, 246] width 55 height 14
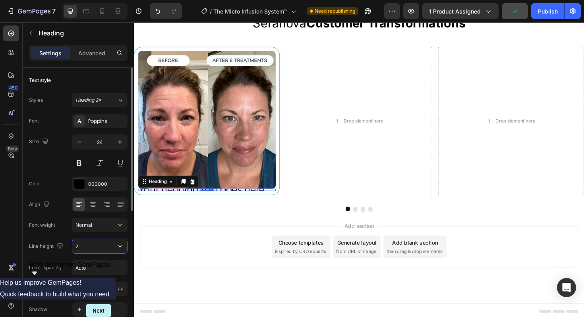
type input "26"
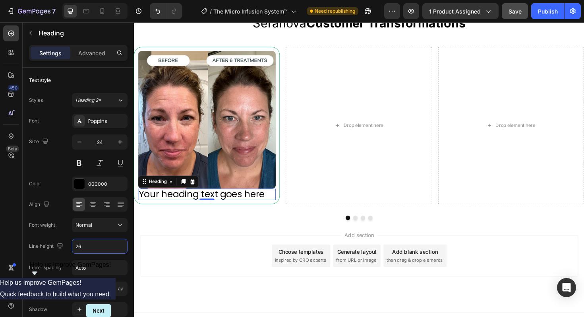
click at [172, 267] on div "Add section Choose templates inspired by CRO experts Generate layout from URL o…" at bounding box center [372, 270] width 464 height 44
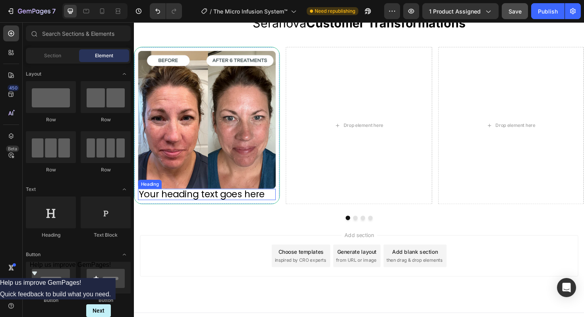
click at [191, 205] on h2 "Your heading text goes here" at bounding box center [211, 205] width 146 height 12
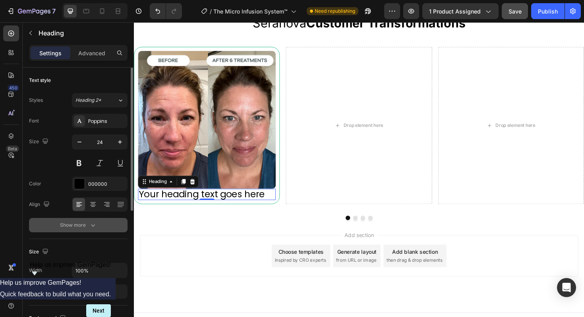
click at [94, 225] on icon "button" at bounding box center [93, 225] width 8 height 8
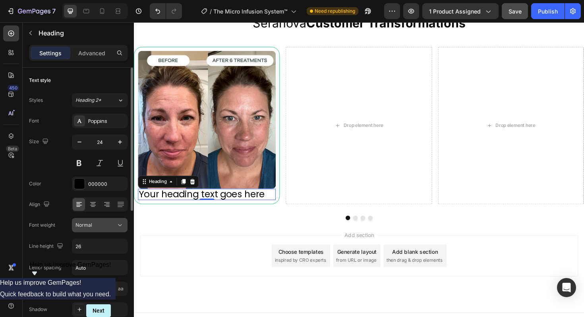
click at [114, 224] on div "Normal" at bounding box center [95, 224] width 41 height 7
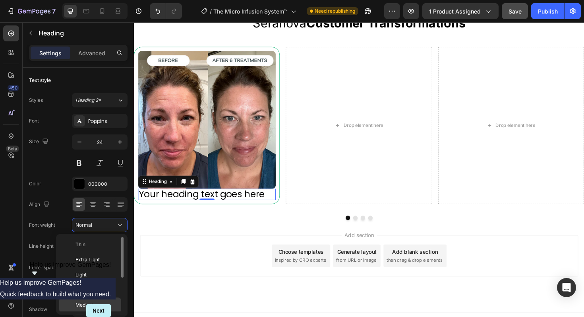
click at [99, 302] on p "Medium" at bounding box center [96, 304] width 42 height 7
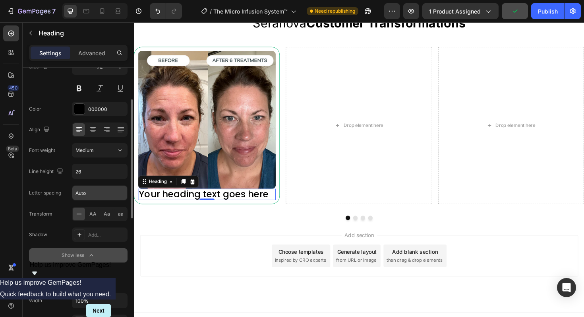
scroll to position [76, 0]
click at [108, 147] on div "Medium" at bounding box center [95, 148] width 41 height 7
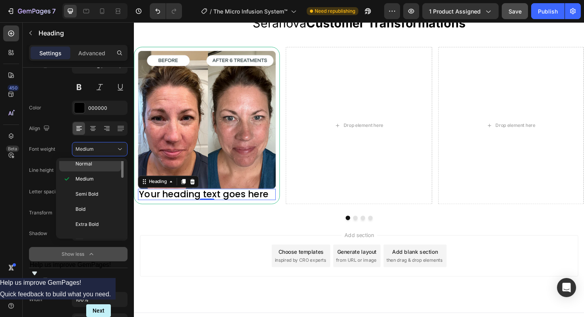
scroll to position [62, 0]
click at [104, 186] on div "Semi Bold" at bounding box center [90, 182] width 62 height 15
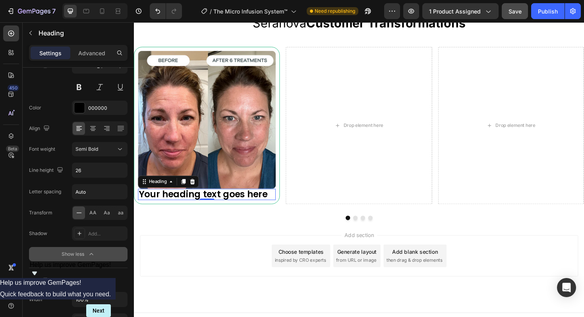
click at [220, 272] on div "Add section Choose templates inspired by CRO experts Generate layout from URL o…" at bounding box center [372, 270] width 464 height 44
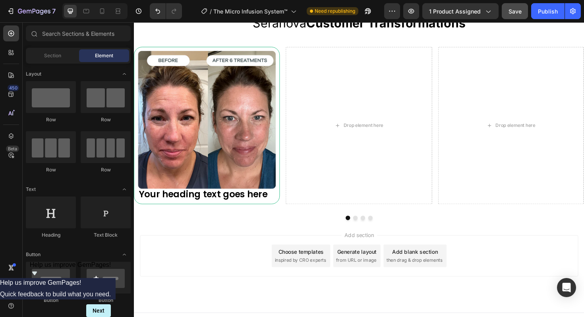
click at [197, 208] on h2 "Your heading text goes here" at bounding box center [211, 205] width 146 height 12
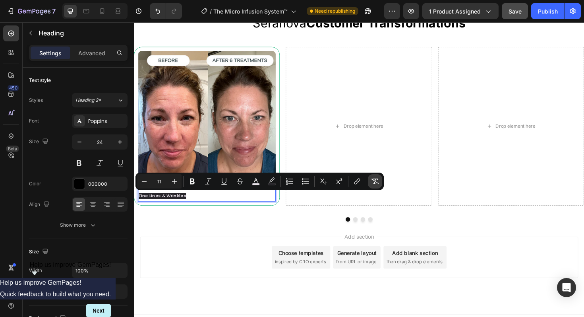
click at [379, 183] on icon "Editor contextual toolbar" at bounding box center [375, 181] width 8 height 8
type input "24"
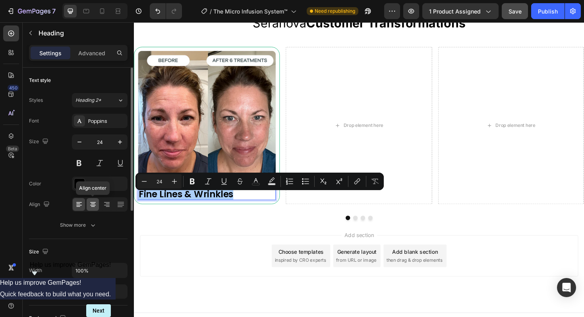
click at [91, 207] on icon at bounding box center [93, 204] width 8 height 8
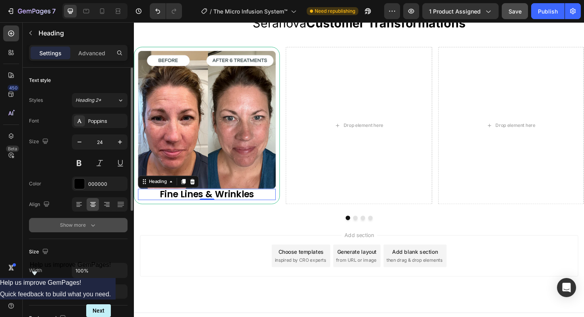
click at [89, 228] on icon "button" at bounding box center [93, 225] width 8 height 8
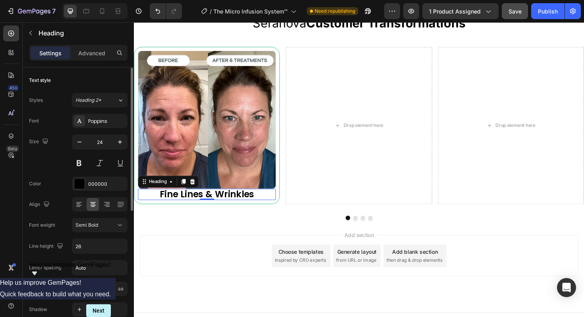
click at [189, 259] on div "Add section Choose templates inspired by CRO experts Generate layout from URL o…" at bounding box center [372, 270] width 464 height 44
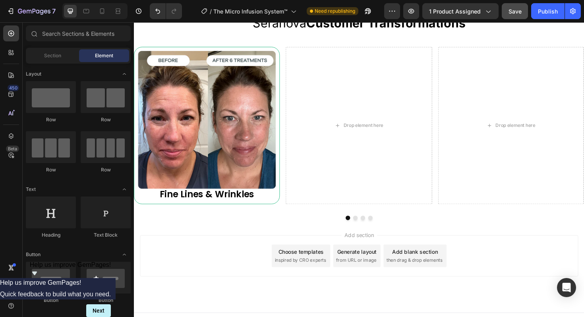
click at [232, 204] on p "Fine Lines & Wrinkles" at bounding box center [211, 204] width 144 height 10
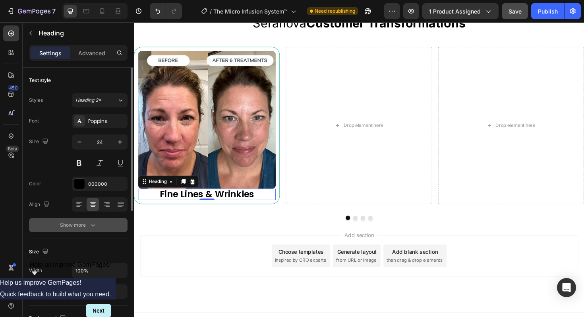
click at [110, 228] on button "Show more" at bounding box center [78, 225] width 99 height 14
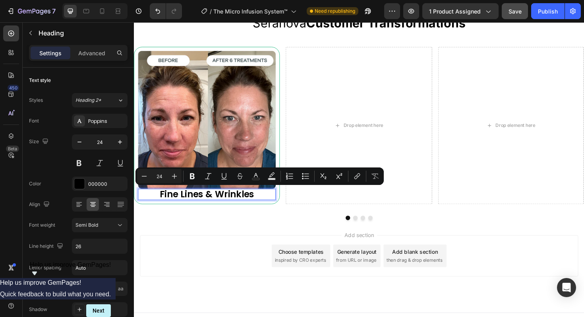
click at [205, 209] on p "Fine Lines & Wrinkles" at bounding box center [211, 204] width 144 height 10
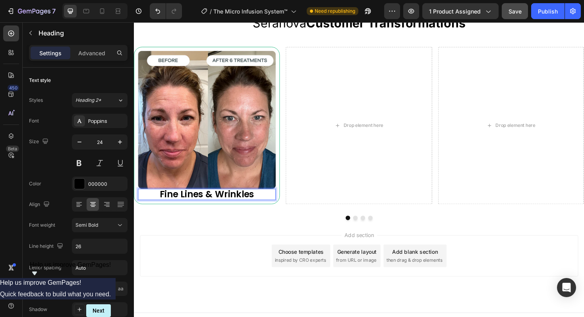
click at [190, 243] on div "Add section Choose templates inspired by CRO experts Generate layout from URL o…" at bounding box center [372, 281] width 477 height 98
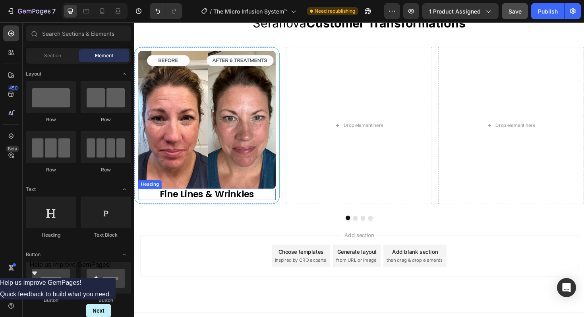
click at [198, 207] on p "Fine Lines & Wrinkles" at bounding box center [211, 204] width 144 height 10
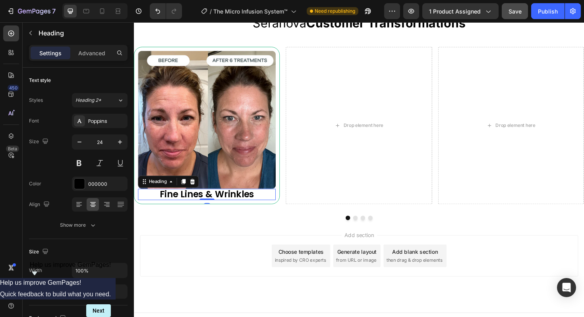
click at [91, 60] on div "Settings Advanced" at bounding box center [78, 53] width 99 height 16
click at [90, 56] on p "Advanced" at bounding box center [91, 53] width 27 height 8
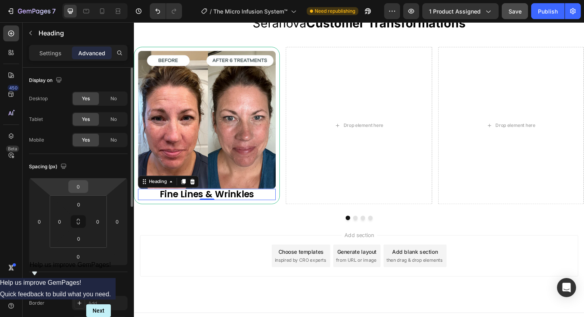
click at [86, 188] on input "0" at bounding box center [78, 186] width 16 height 12
type input "16"
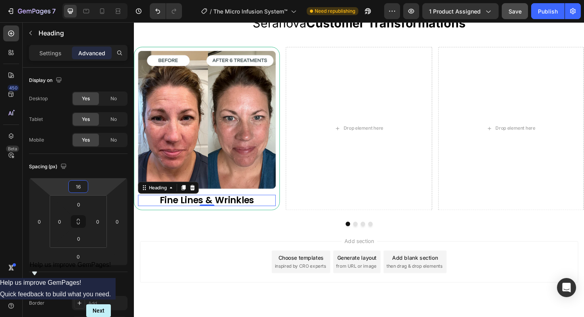
click at [215, 275] on div "Add section Choose templates inspired by CRO experts Generate layout from URL o…" at bounding box center [372, 276] width 464 height 44
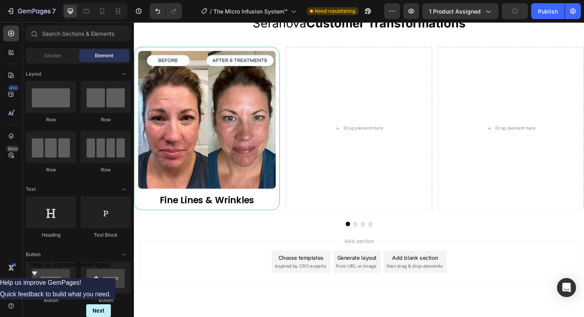
click at [229, 206] on p "Fine Lines & Wrinkles" at bounding box center [211, 211] width 144 height 10
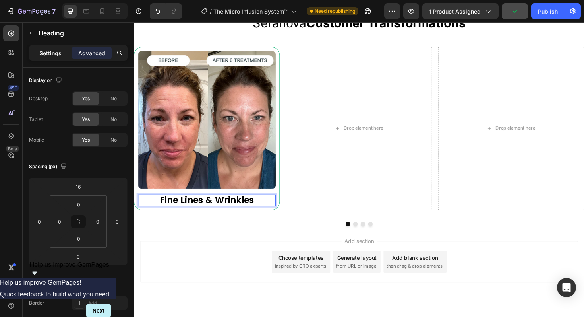
click at [57, 52] on p "Settings" at bounding box center [50, 53] width 22 height 8
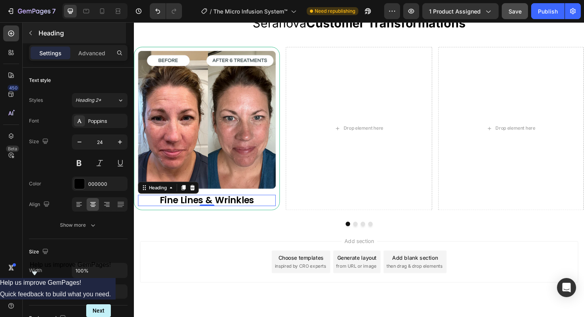
click at [33, 34] on icon "button" at bounding box center [30, 33] width 6 height 6
click at [0, 0] on icon at bounding box center [0, 0] width 0 height 0
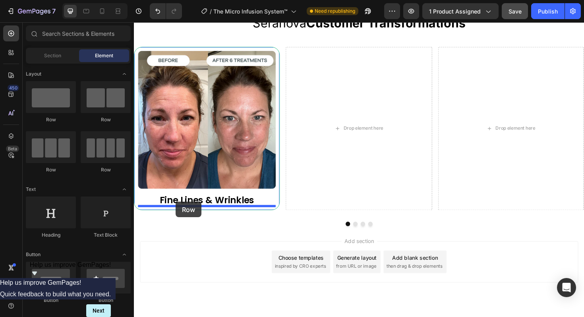
drag, startPoint x: 230, startPoint y: 122, endPoint x: 178, endPoint y: 212, distance: 104.7
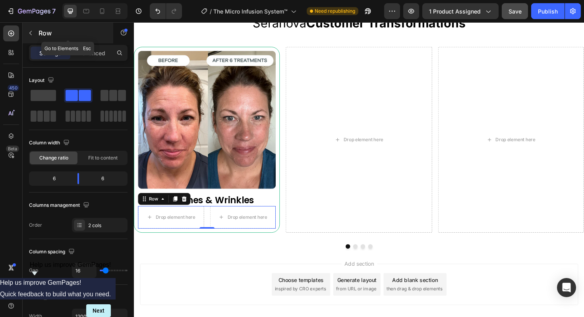
click at [31, 37] on button "button" at bounding box center [30, 33] width 13 height 13
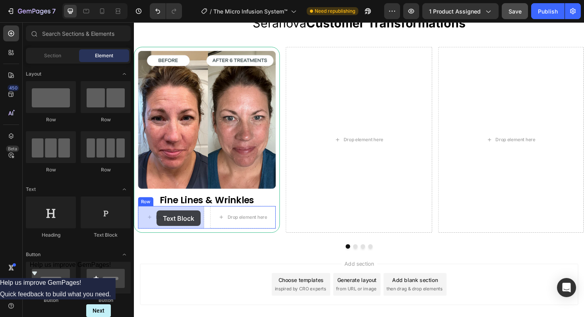
drag, startPoint x: 239, startPoint y: 230, endPoint x: 158, endPoint y: 221, distance: 81.6
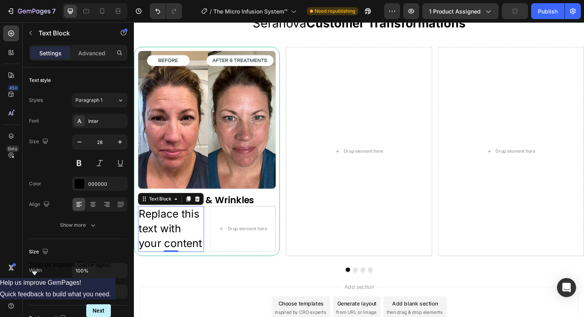
scroll to position [660, 0]
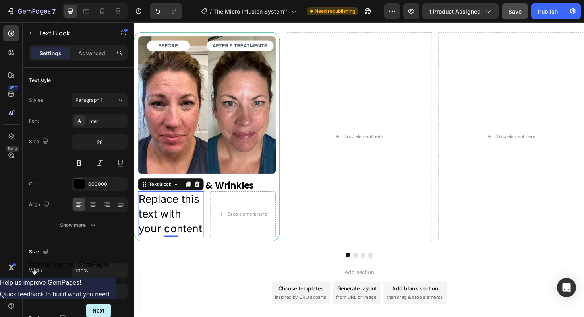
click at [179, 220] on div "Replace this text with your content" at bounding box center [173, 225] width 70 height 48
click at [179, 220] on p "Replace this text with your content" at bounding box center [173, 225] width 68 height 47
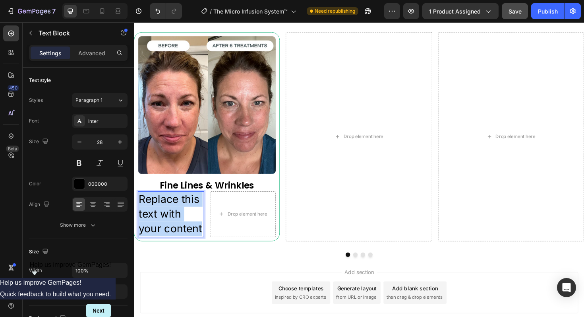
click at [179, 220] on p "Replace this text with your content" at bounding box center [173, 225] width 68 height 47
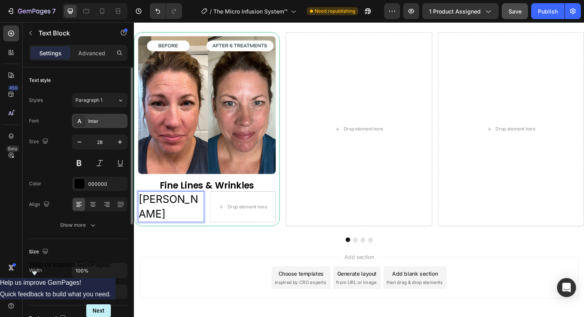
click at [100, 119] on div "Inter" at bounding box center [106, 121] width 37 height 7
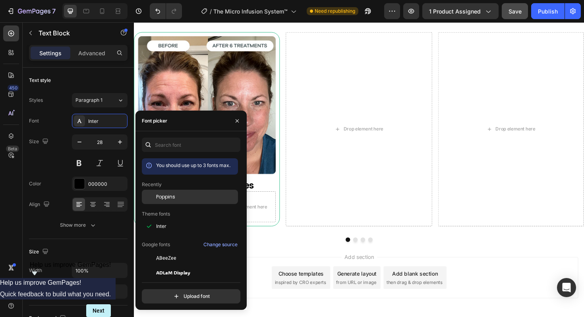
click at [178, 203] on div "Poppins" at bounding box center [190, 197] width 96 height 14
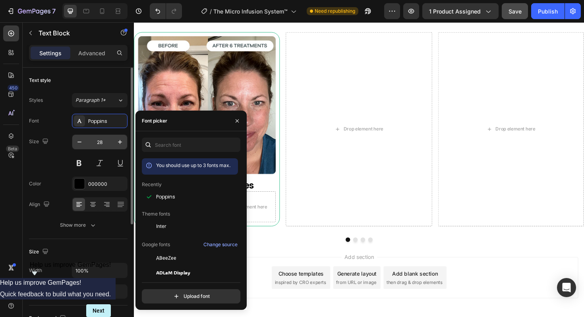
click at [103, 142] on input "28" at bounding box center [100, 142] width 26 height 14
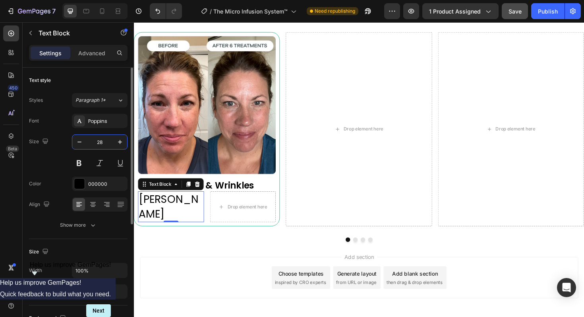
click at [103, 142] on input "28" at bounding box center [100, 142] width 26 height 14
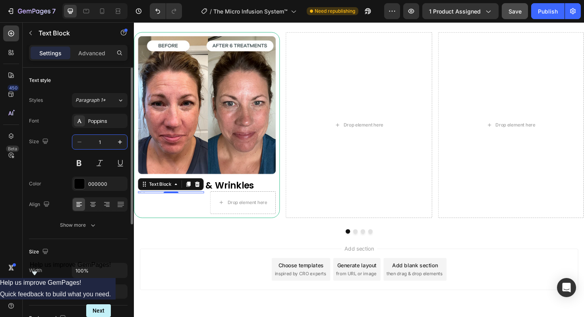
type input "14"
click at [173, 255] on div "Add section Choose templates inspired by CRO experts Generate layout from URL o…" at bounding box center [372, 295] width 477 height 98
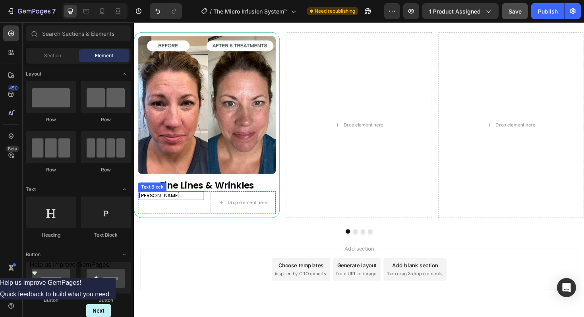
click at [163, 206] on p "[PERSON_NAME]" at bounding box center [173, 206] width 68 height 8
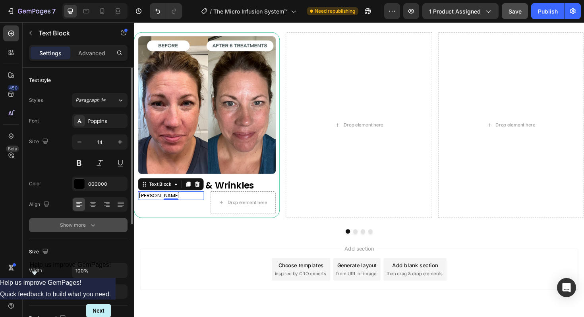
click at [96, 223] on icon "button" at bounding box center [93, 225] width 8 height 8
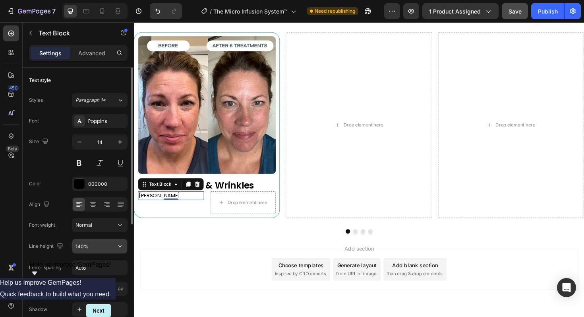
click at [89, 246] on input "140%" at bounding box center [99, 246] width 55 height 14
click at [93, 247] on input "140%" at bounding box center [99, 246] width 55 height 14
